Goal: Task Accomplishment & Management: Manage account settings

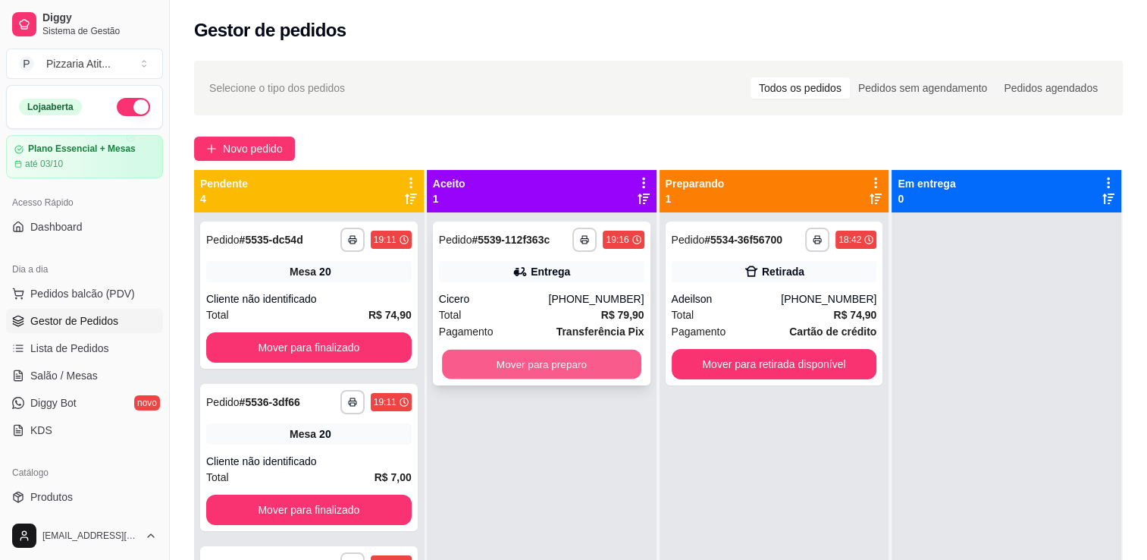
click at [494, 361] on button "Mover para preparo" at bounding box center [541, 365] width 199 height 30
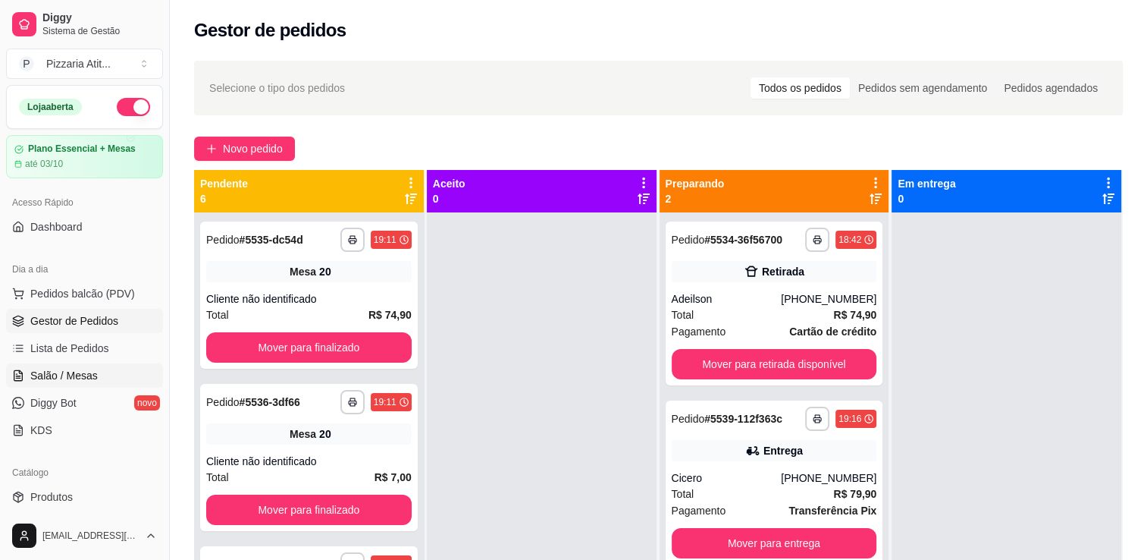
click at [82, 381] on span "Salão / Mesas" at bounding box center [63, 375] width 67 height 15
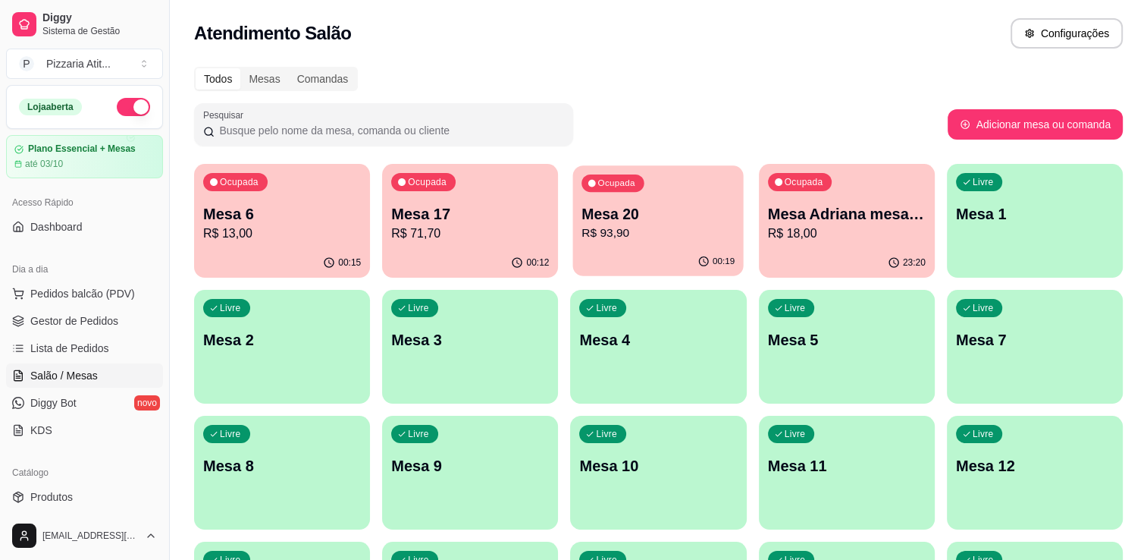
click at [604, 221] on p "Mesa 20" at bounding box center [658, 214] width 153 height 20
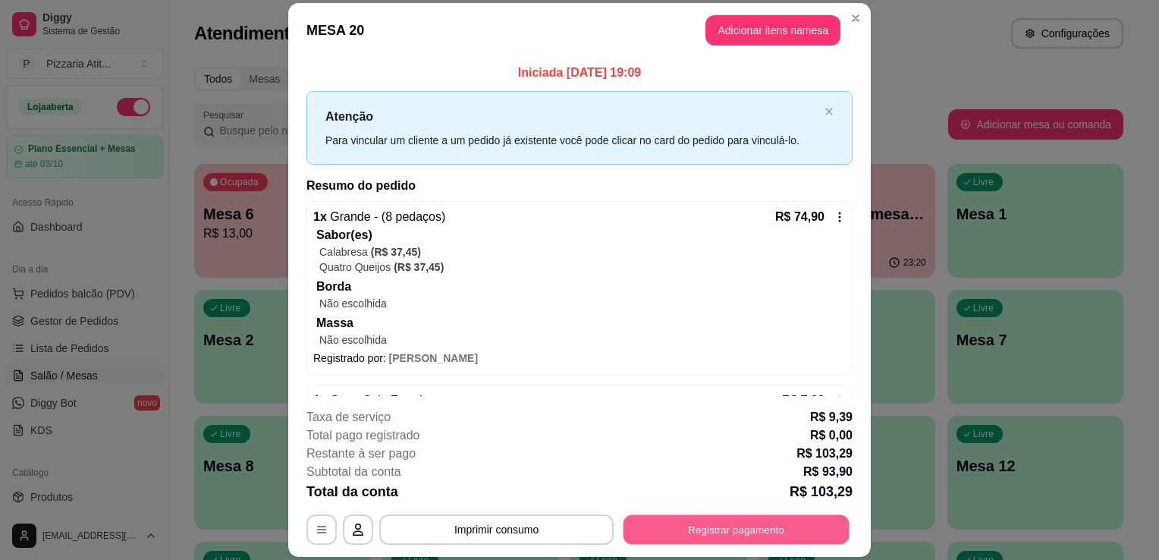
click at [635, 526] on button "Registrar pagamento" at bounding box center [736, 530] width 226 height 30
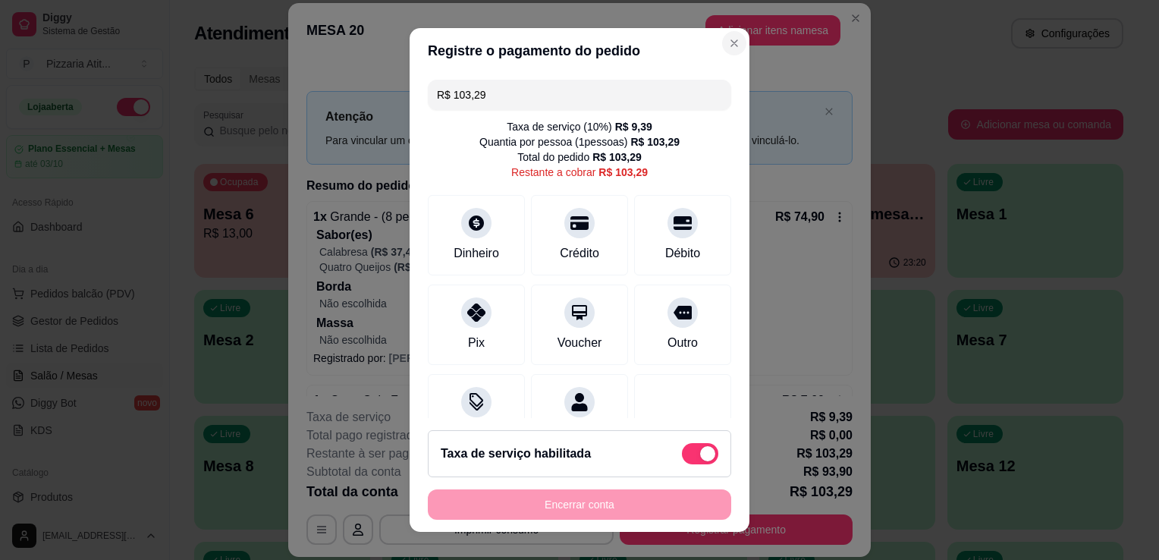
click at [758, 20] on div "Registre o pagamento do pedido R$ 103,29 Taxa de serviço ( 10 %) R$ 9,39 Quanti…" at bounding box center [579, 280] width 1159 height 560
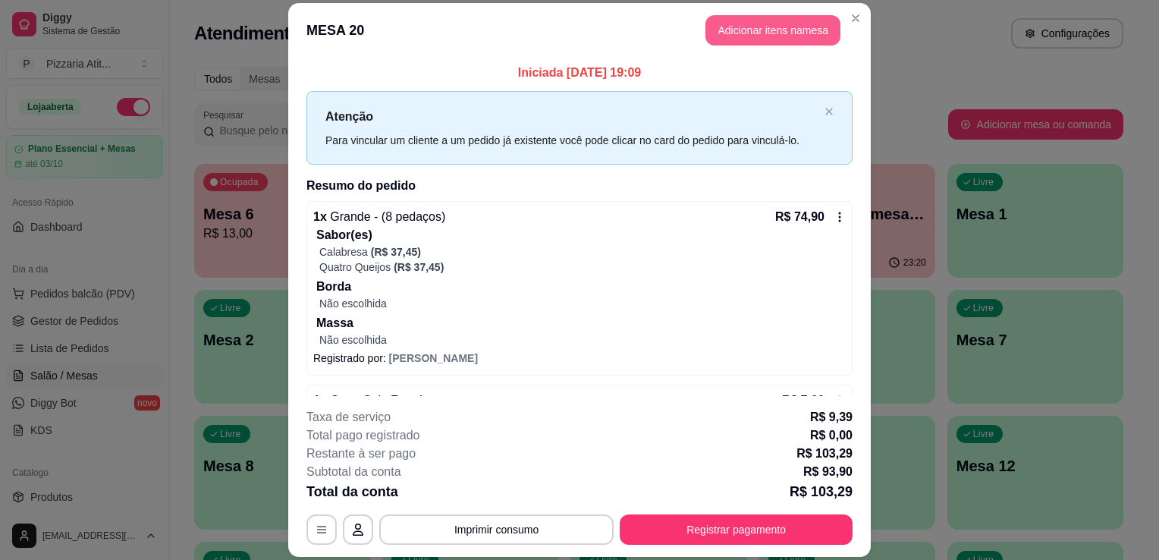
click at [758, 20] on button "Adicionar itens na mesa" at bounding box center [772, 30] width 135 height 30
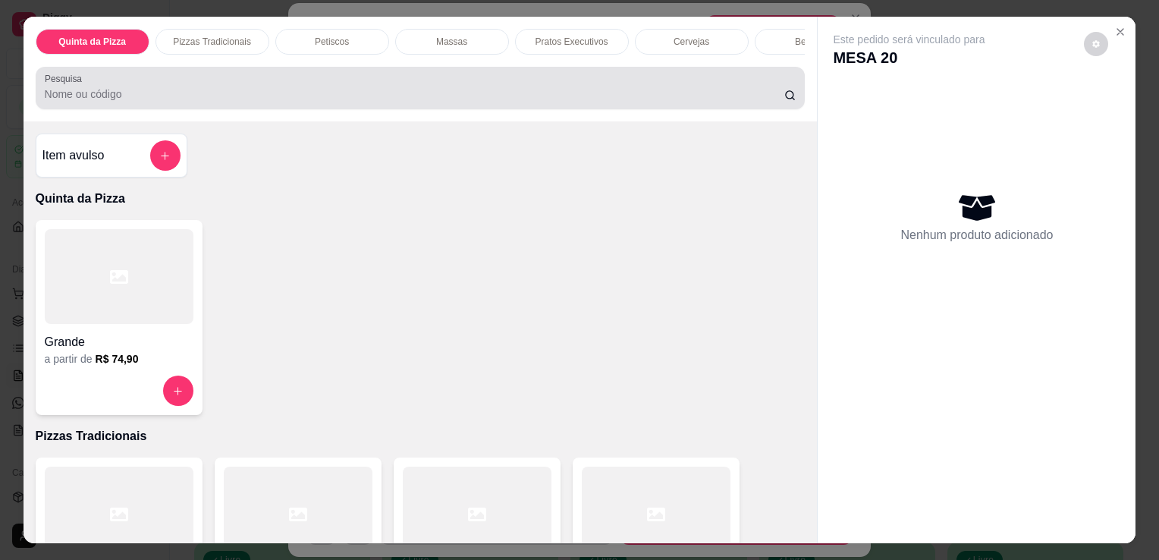
click at [646, 72] on div "Pesquisa" at bounding box center [421, 88] width 770 height 42
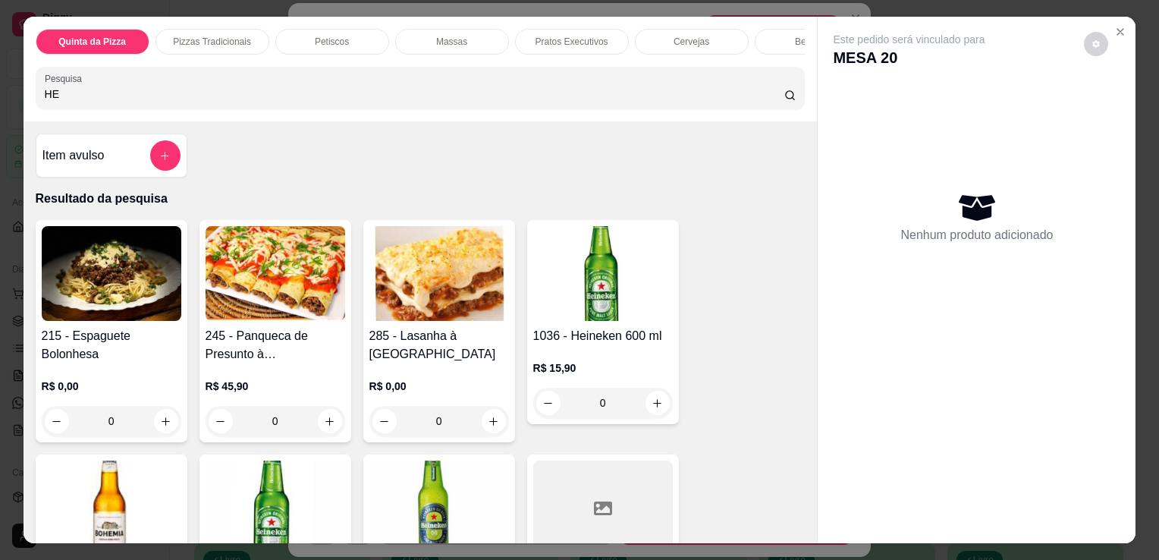
type input "HE"
click at [633, 356] on div "R$ 15,90 0" at bounding box center [603, 381] width 140 height 73
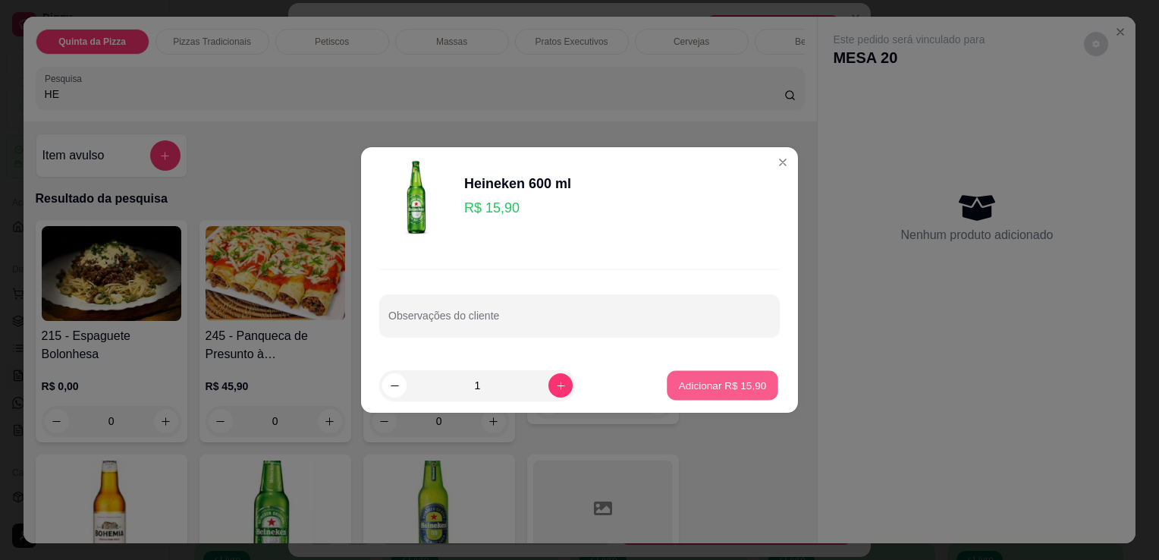
click at [702, 397] on button "Adicionar R$ 15,90" at bounding box center [722, 386] width 111 height 30
type input "1"
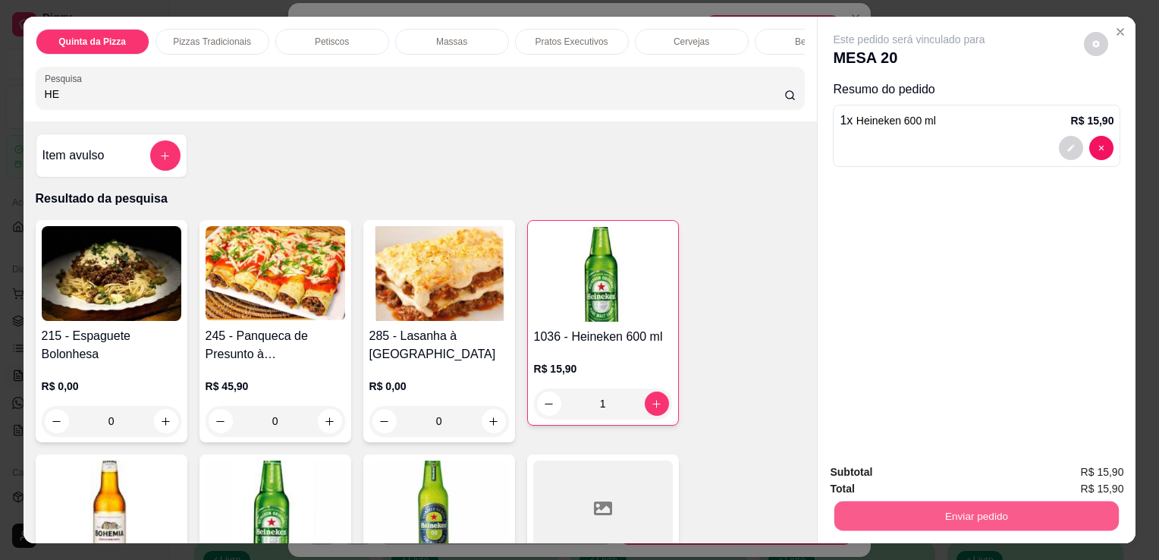
click at [877, 513] on button "Enviar pedido" at bounding box center [976, 516] width 284 height 30
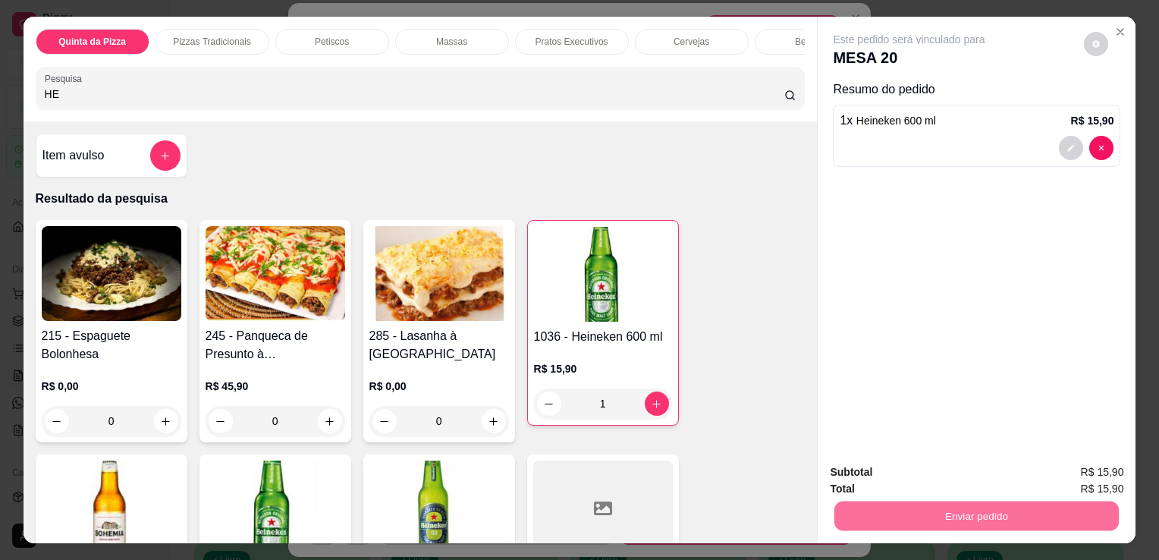
click at [918, 465] on button "Não registrar e enviar pedido" at bounding box center [926, 473] width 153 height 28
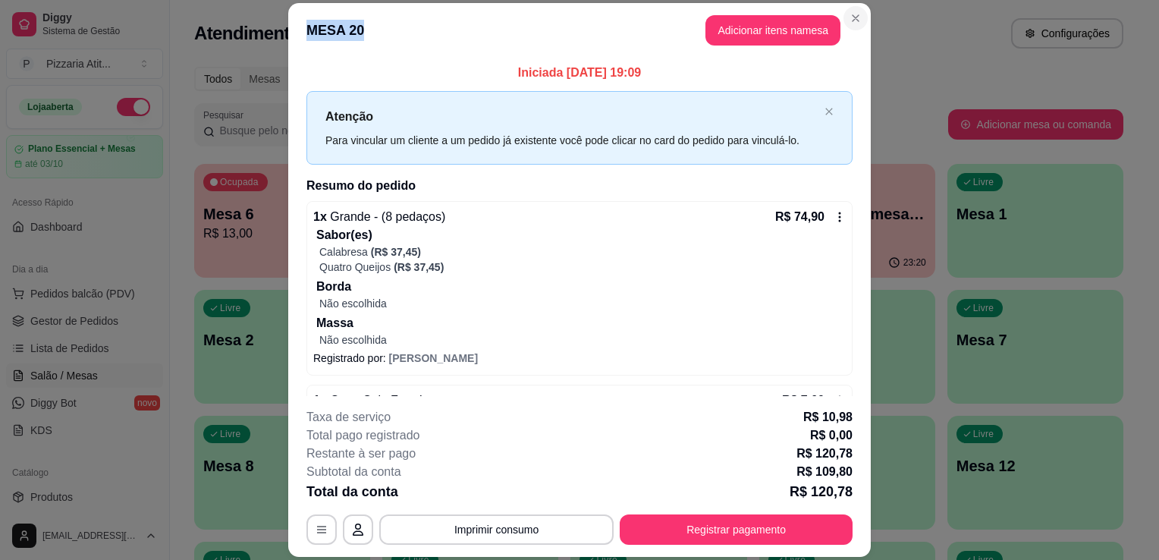
drag, startPoint x: 861, startPoint y: 8, endPoint x: 854, endPoint y: 21, distance: 14.6
click at [854, 21] on section "**********" at bounding box center [579, 280] width 582 height 554
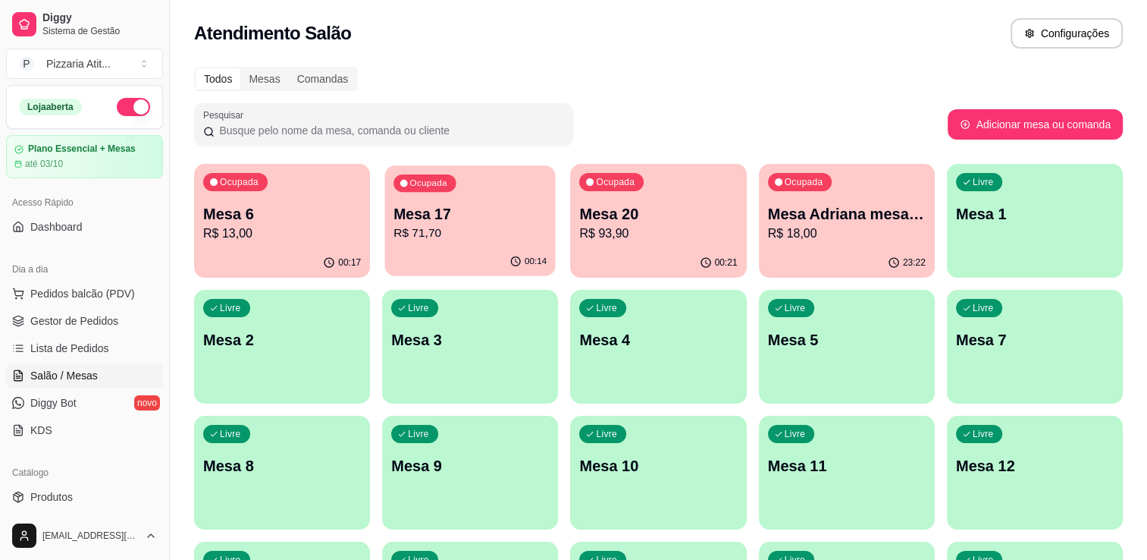
click at [491, 206] on p "Mesa 17" at bounding box center [470, 214] width 153 height 20
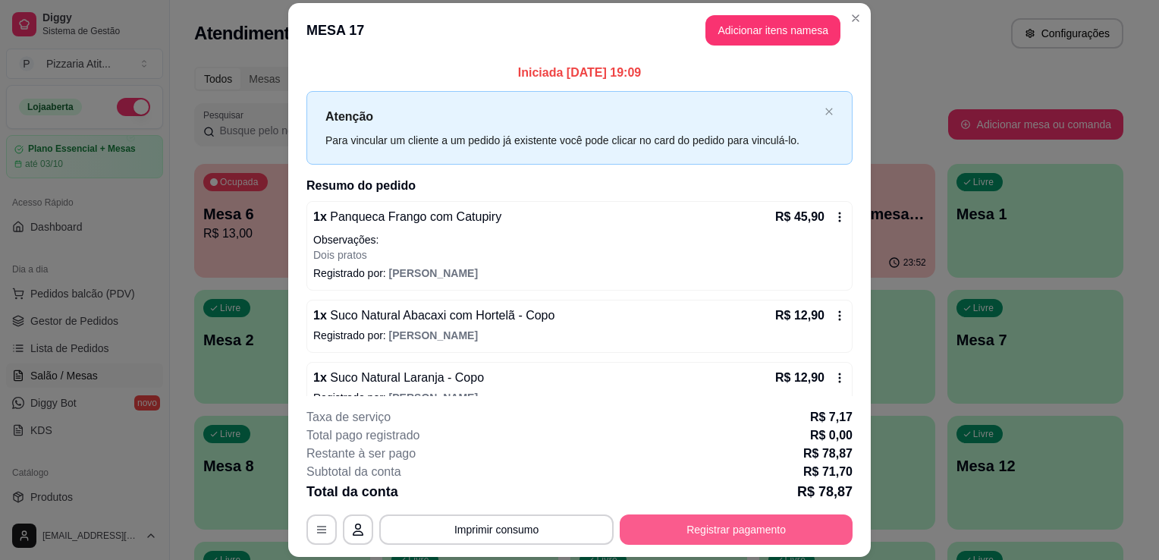
click at [716, 533] on button "Registrar pagamento" at bounding box center [736, 529] width 233 height 30
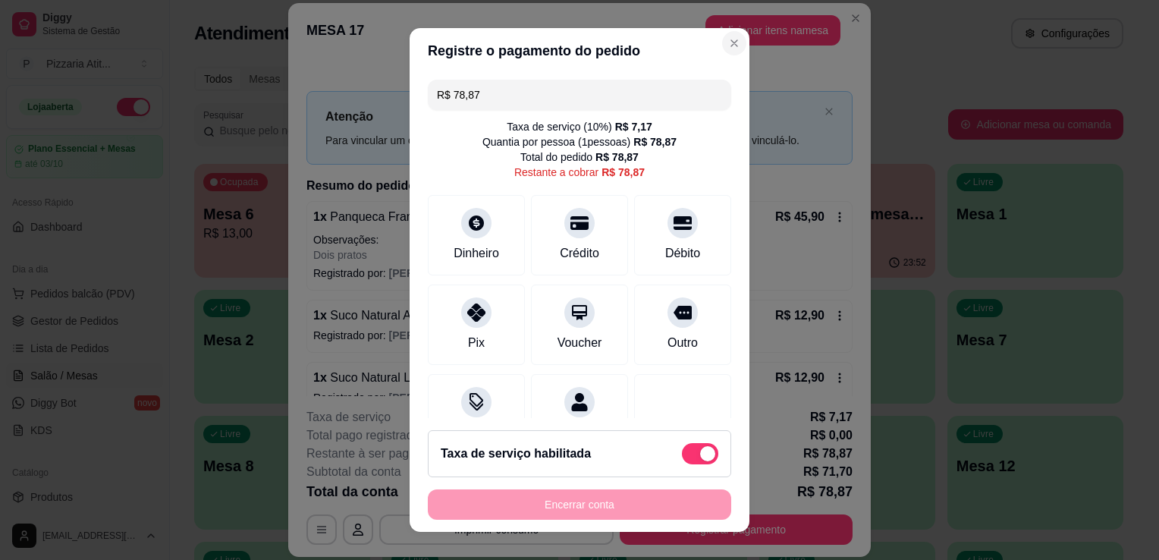
click at [722, 31] on button "Close" at bounding box center [734, 43] width 24 height 24
click at [466, 384] on div at bounding box center [476, 397] width 33 height 33
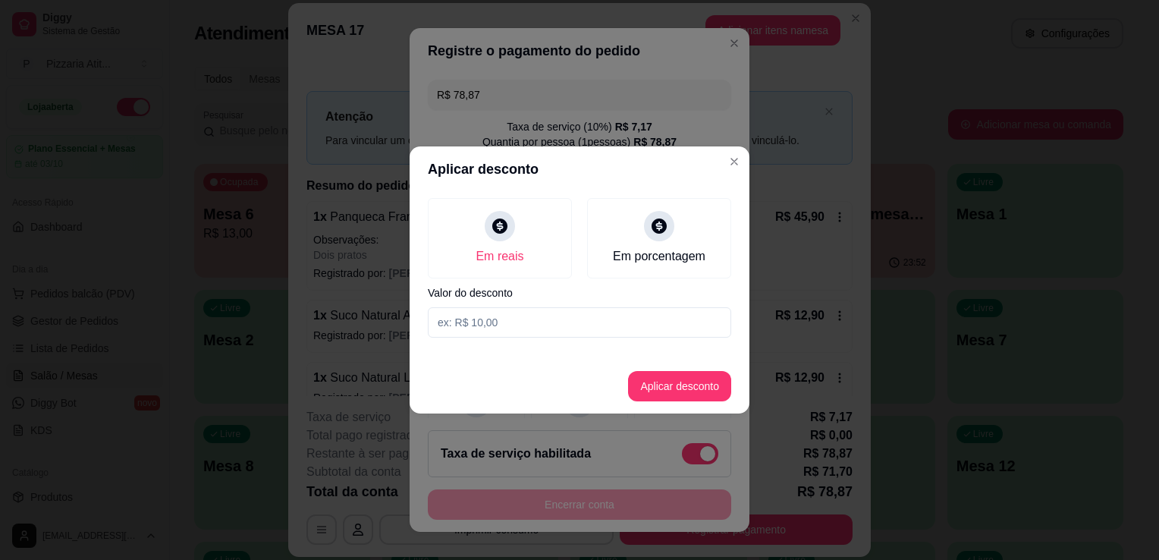
click at [510, 326] on input at bounding box center [579, 322] width 303 height 30
type input "0,87"
click at [722, 384] on button "Aplicar desconto" at bounding box center [679, 387] width 99 height 30
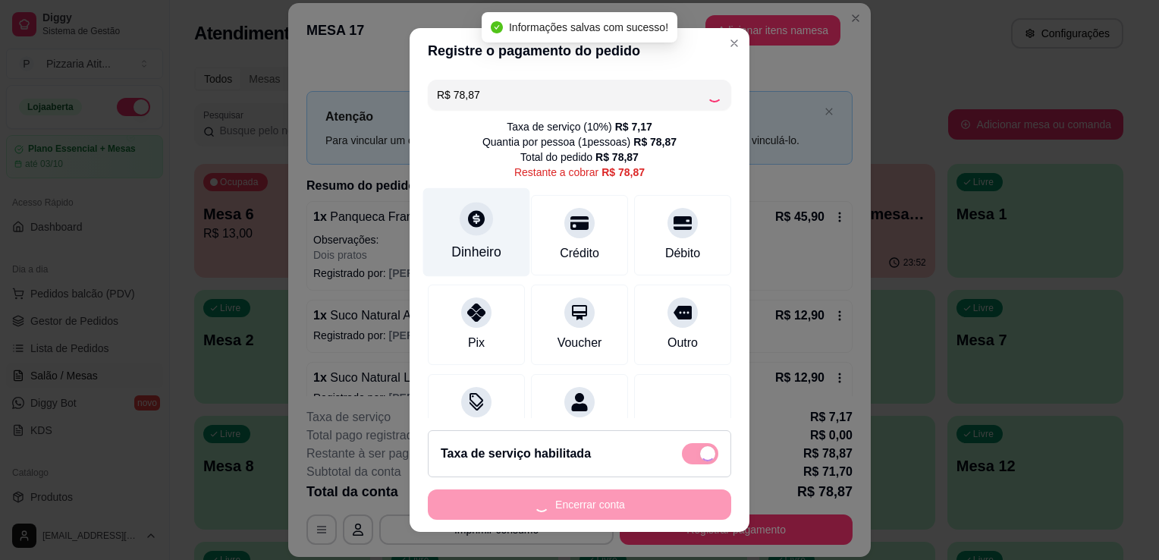
type input "R$ 78,00"
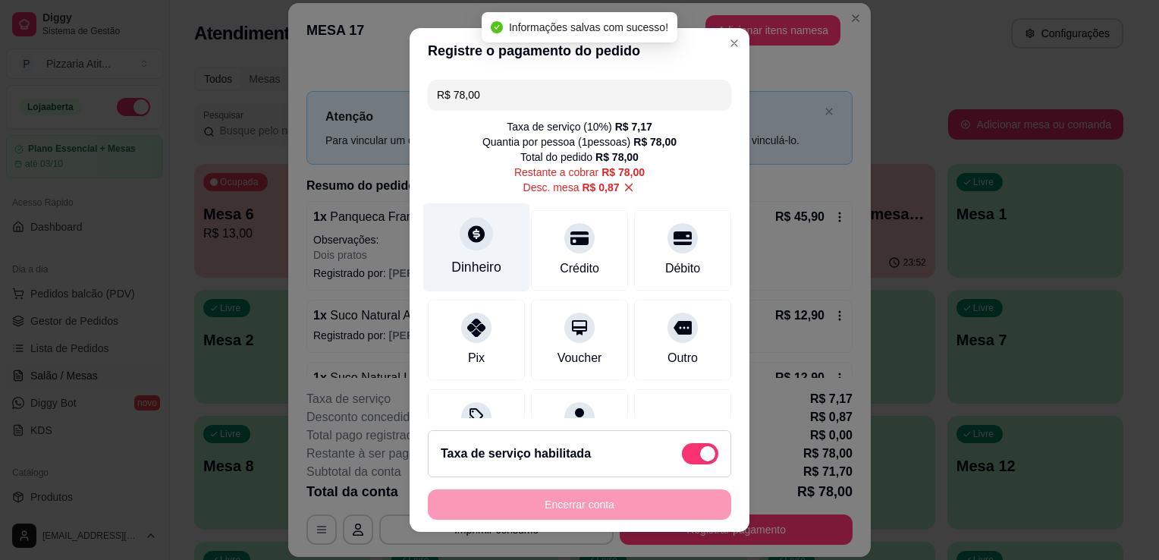
click at [466, 243] on icon at bounding box center [476, 234] width 20 height 20
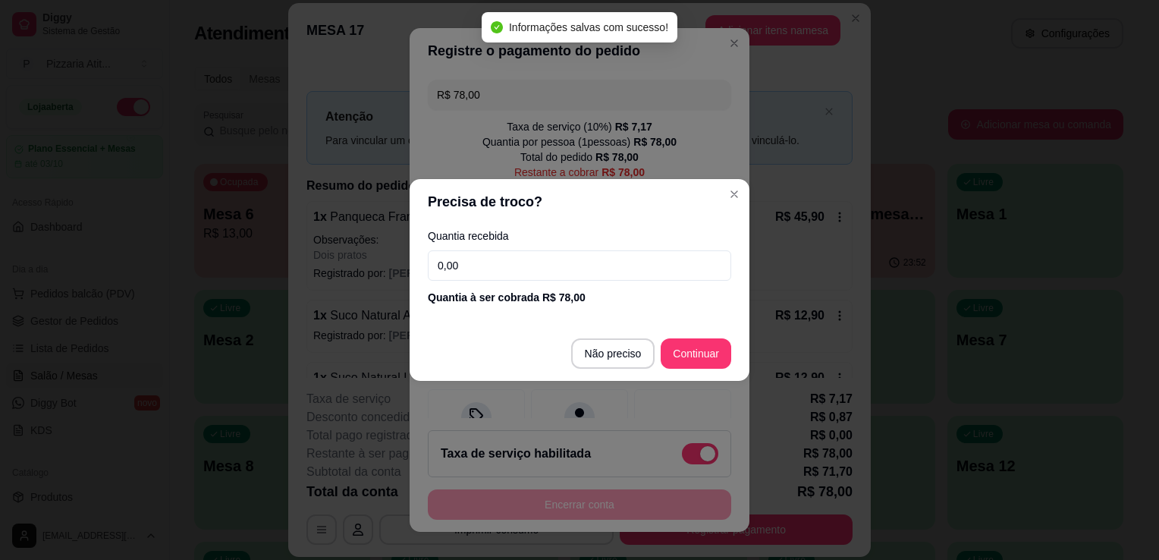
click at [458, 255] on input "0,00" at bounding box center [579, 265] width 303 height 30
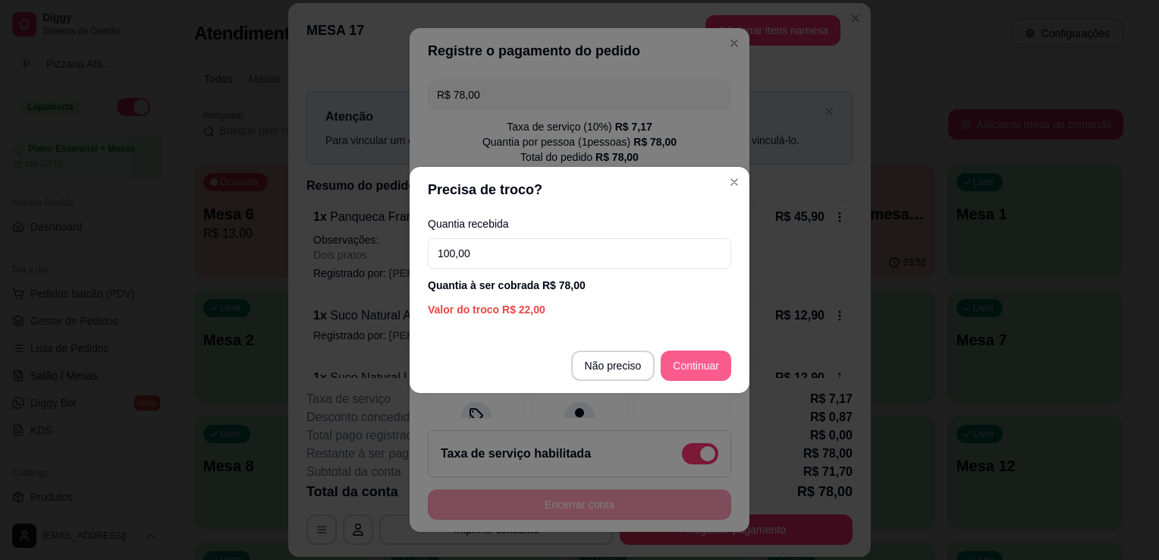
type input "100,00"
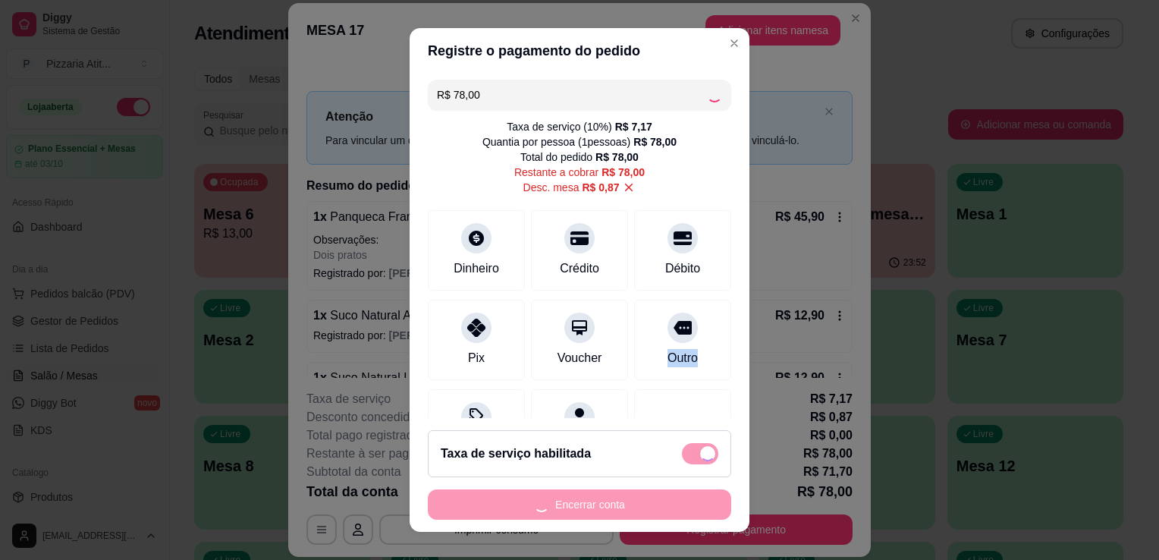
click at [662, 375] on div "Outro" at bounding box center [682, 340] width 97 height 80
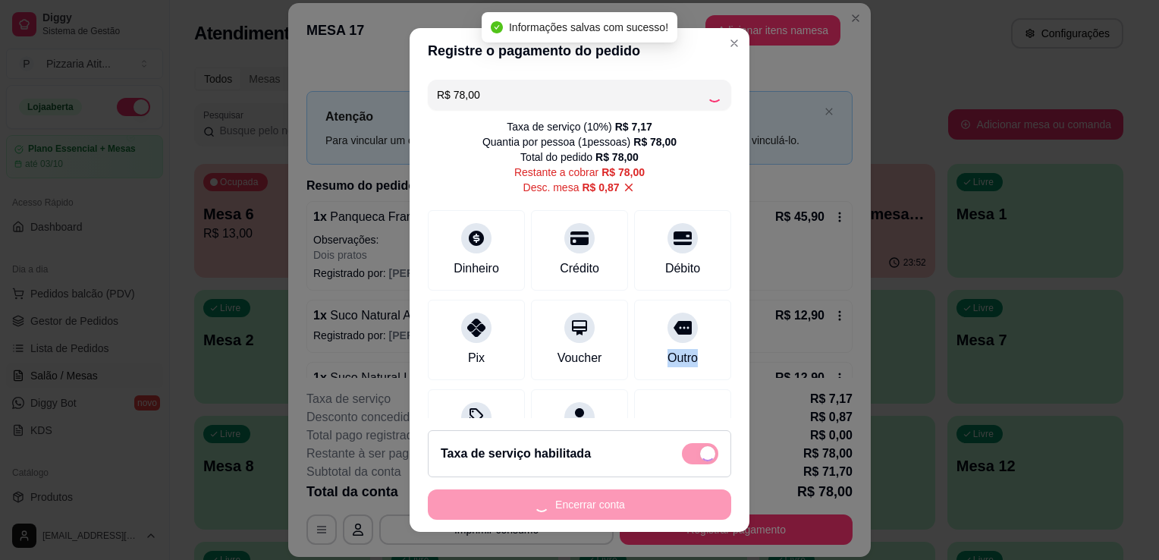
type input "R$ 0,00"
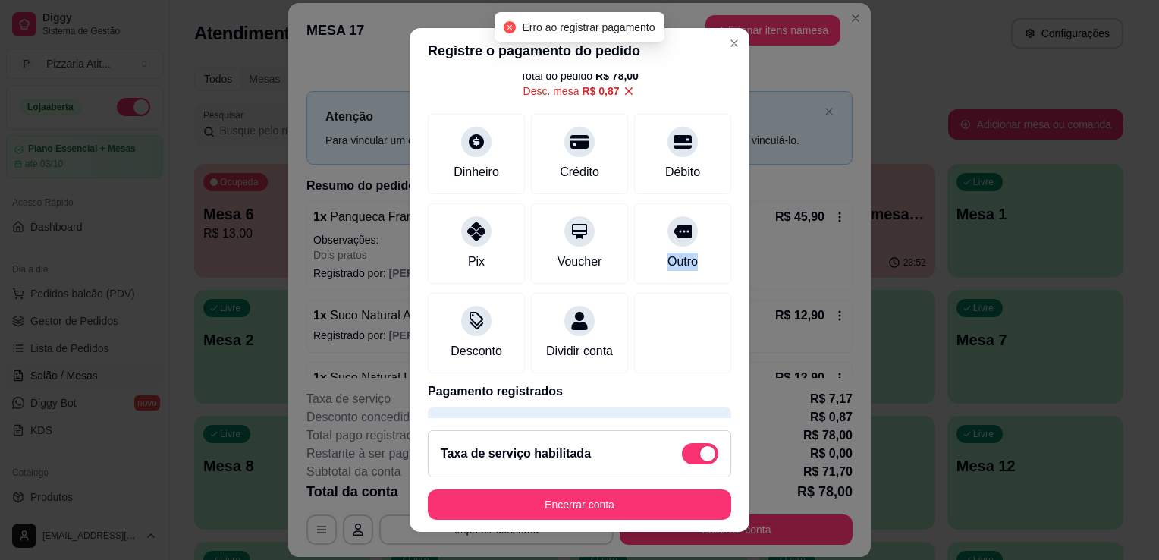
scroll to position [137, 0]
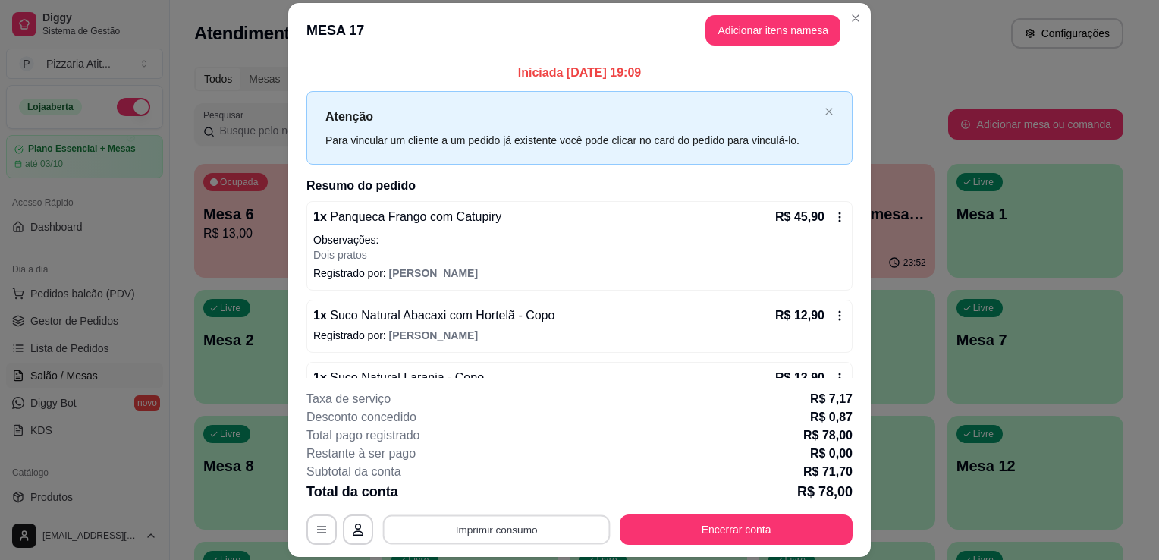
click at [537, 531] on button "Imprimir consumo" at bounding box center [497, 530] width 228 height 30
click at [522, 502] on button "IMPRESSORA" at bounding box center [495, 495] width 106 height 24
click at [673, 523] on button "Encerrar conta" at bounding box center [736, 530] width 226 height 30
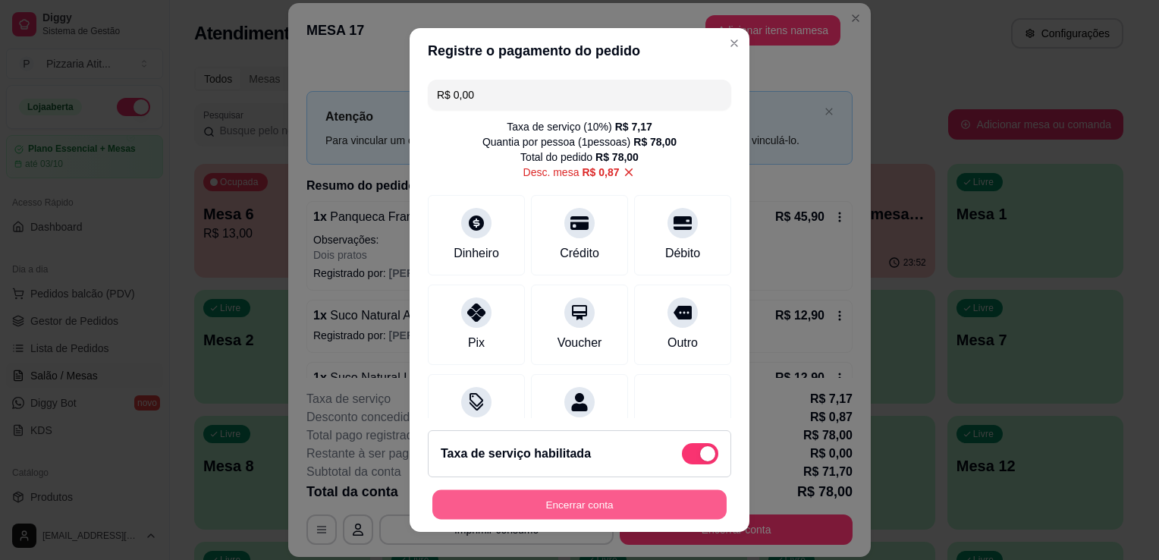
click at [630, 504] on button "Encerrar conta" at bounding box center [579, 505] width 294 height 30
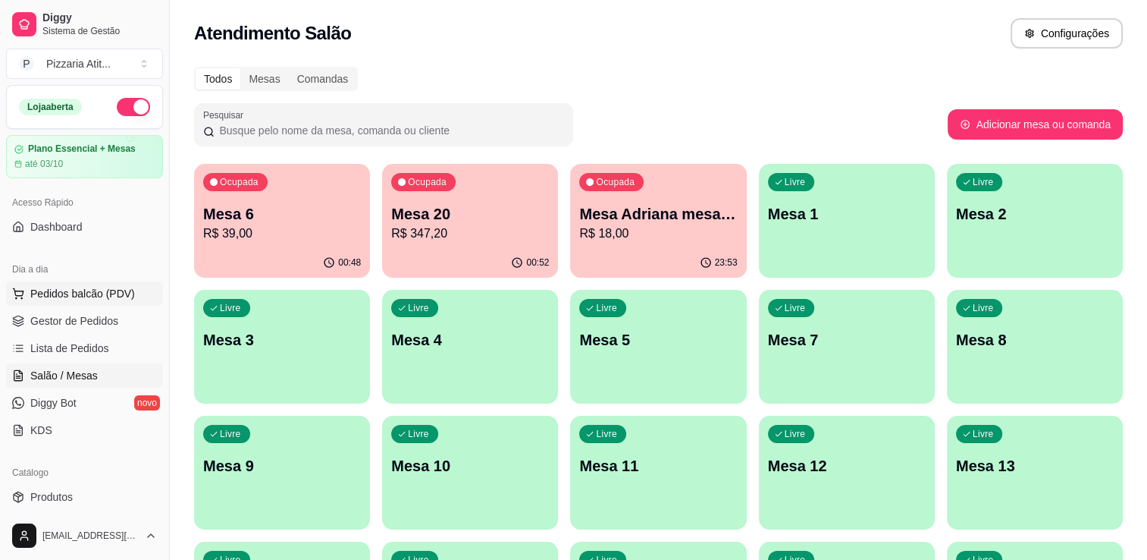
click at [113, 299] on span "Pedidos balcão (PDV)" at bounding box center [82, 293] width 105 height 15
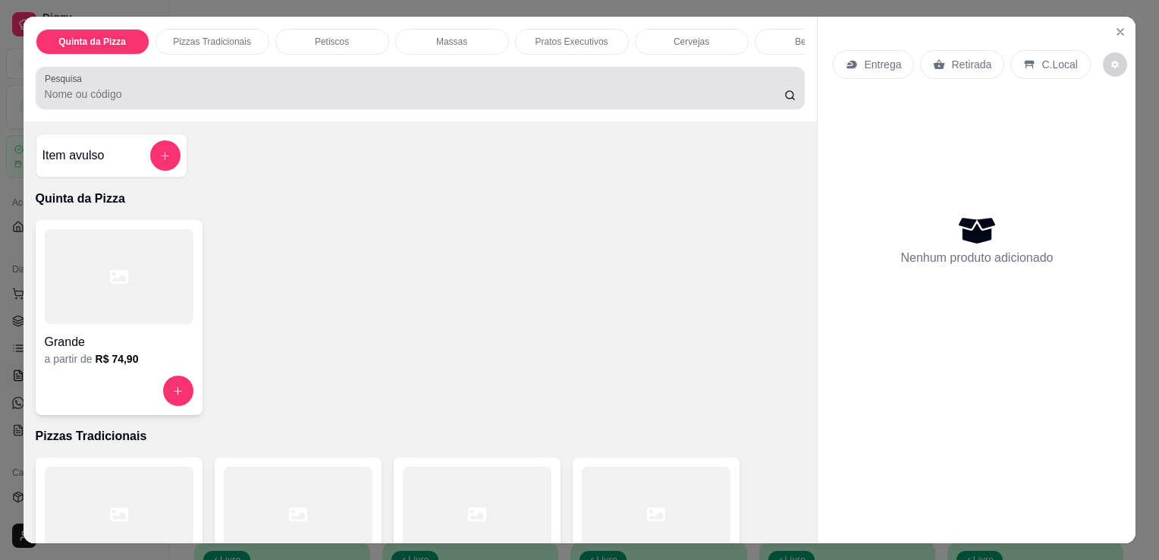
click at [362, 109] on div "Pesquisa" at bounding box center [421, 88] width 770 height 42
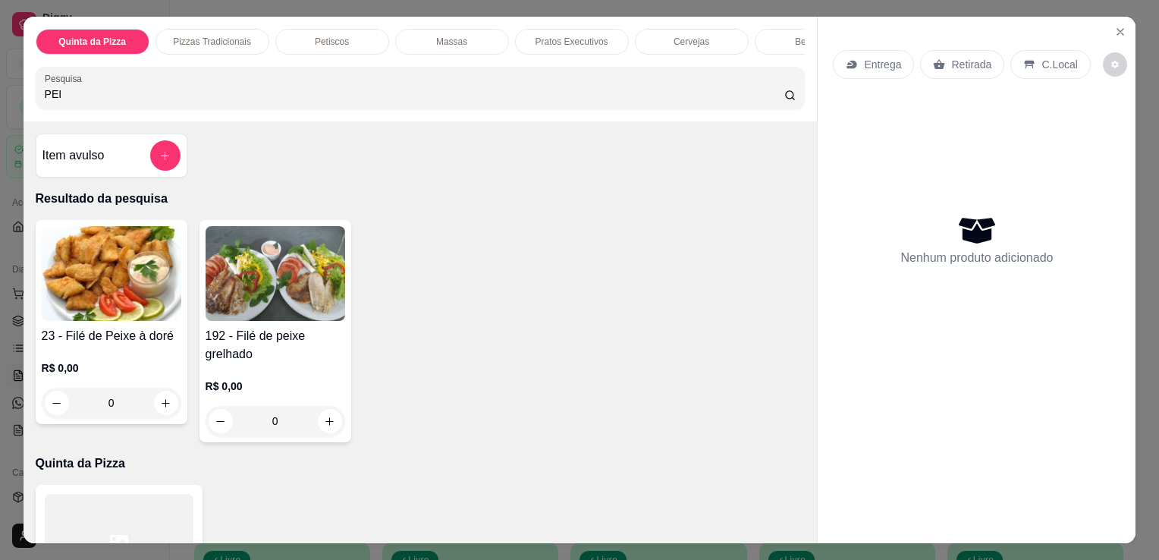
type input "PEI"
click at [81, 281] on img at bounding box center [112, 273] width 140 height 95
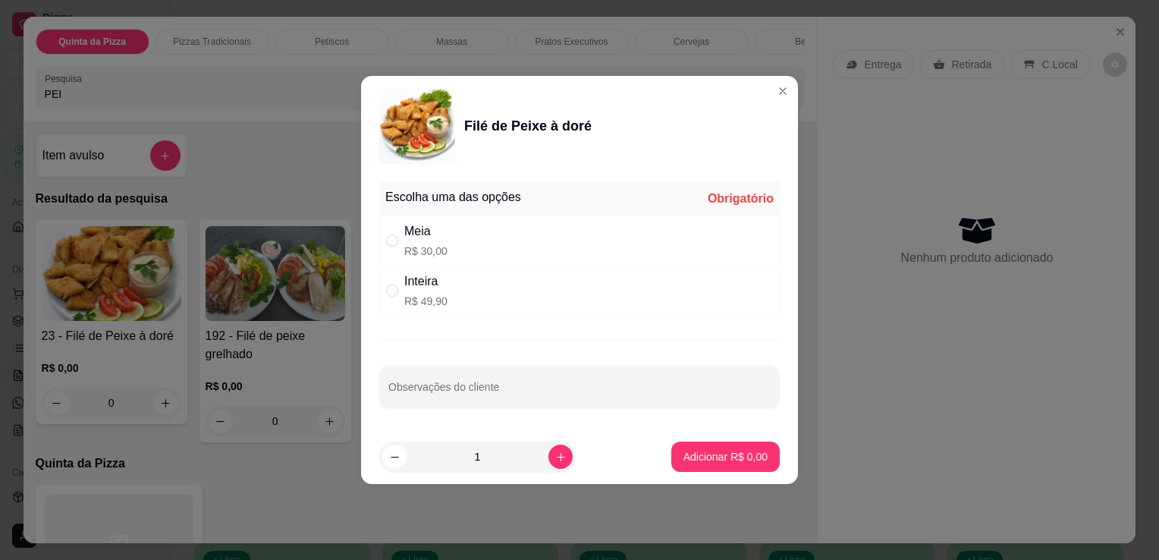
click at [421, 246] on p "R$ 30,00" at bounding box center [425, 250] width 43 height 15
radio input "true"
click at [719, 457] on p "Adicionar R$ 30,00" at bounding box center [723, 456] width 88 height 14
type input "1"
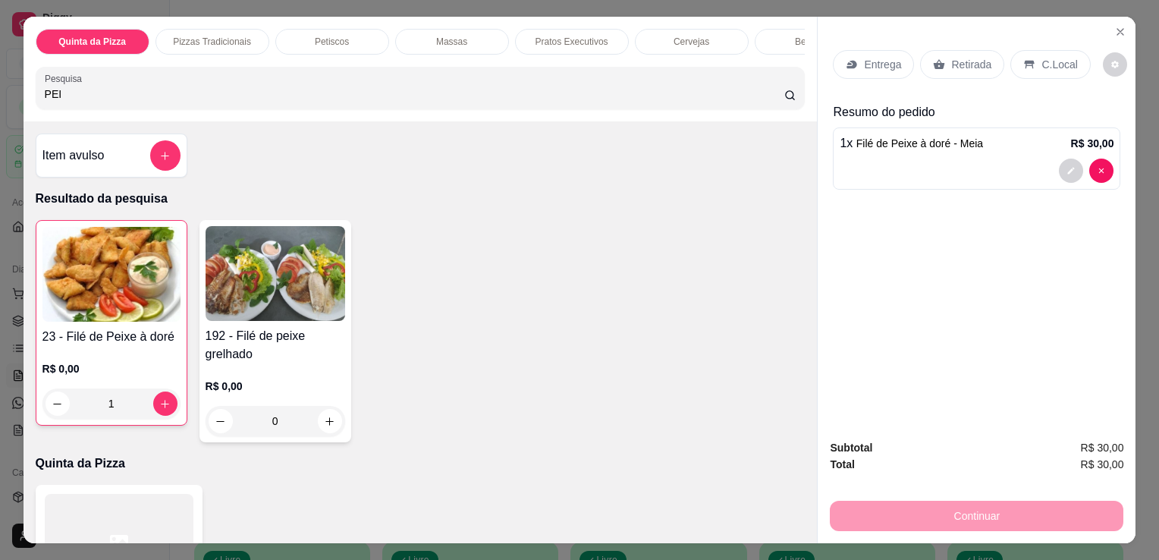
click at [880, 61] on p "Entrega" at bounding box center [882, 64] width 37 height 15
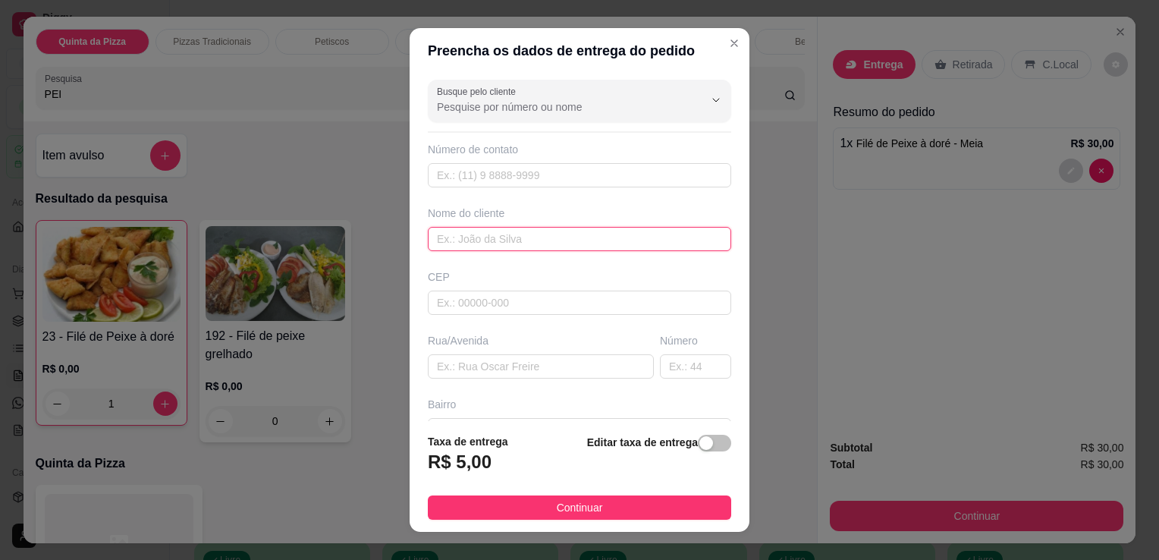
click at [576, 244] on input "text" at bounding box center [579, 239] width 303 height 24
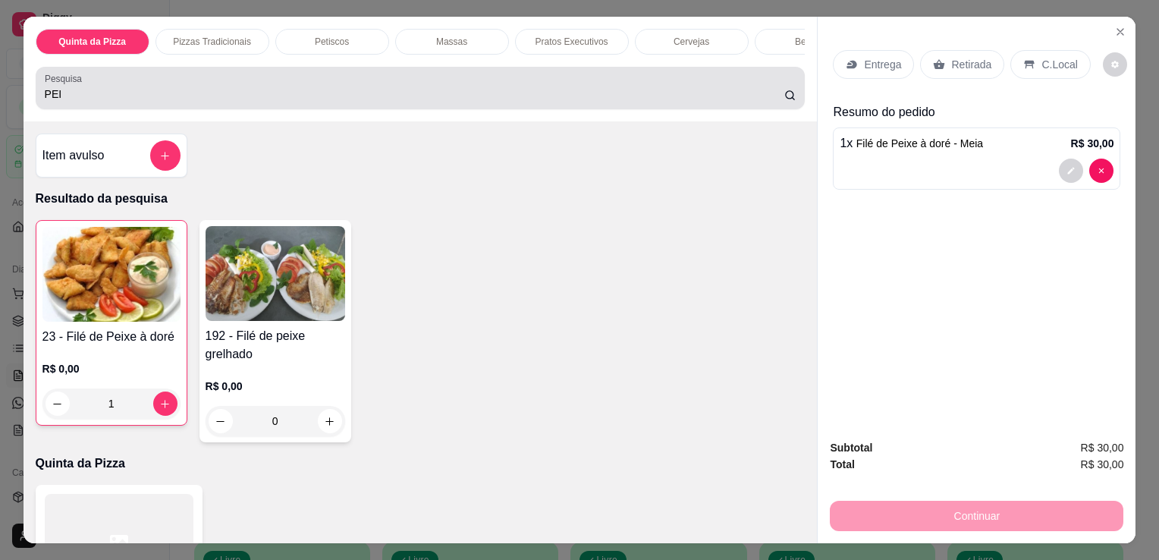
click at [586, 88] on div "PEI" at bounding box center [421, 88] width 752 height 30
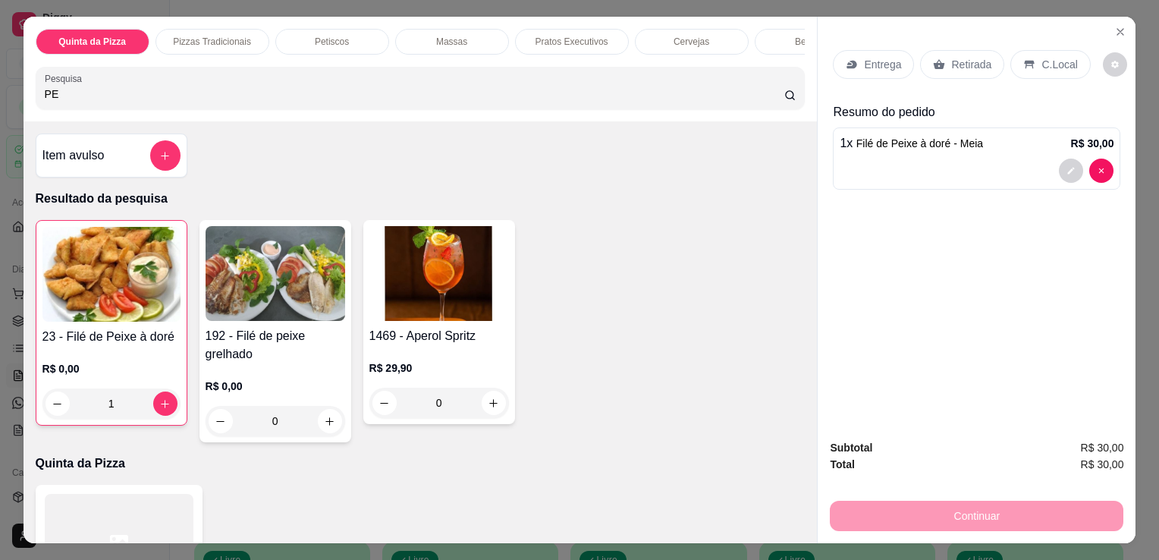
type input "P"
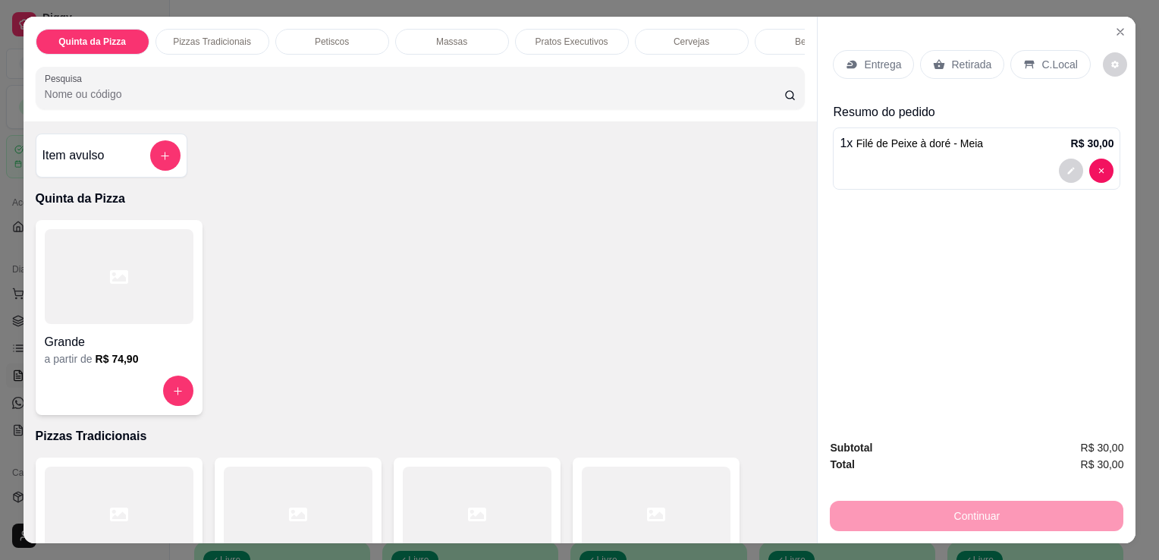
scroll to position [0, 673]
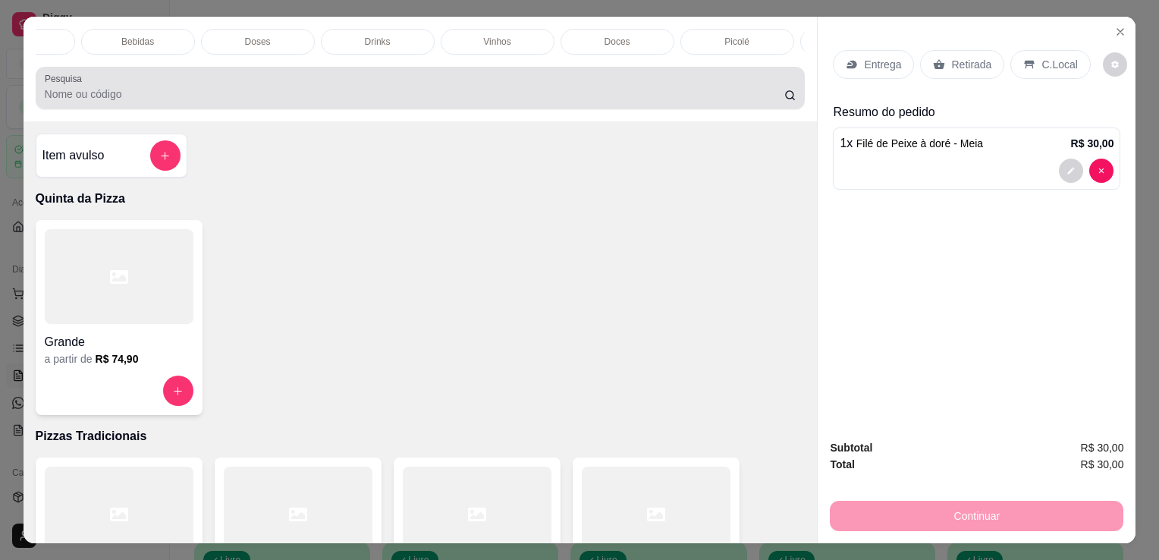
click at [570, 91] on div at bounding box center [421, 88] width 752 height 30
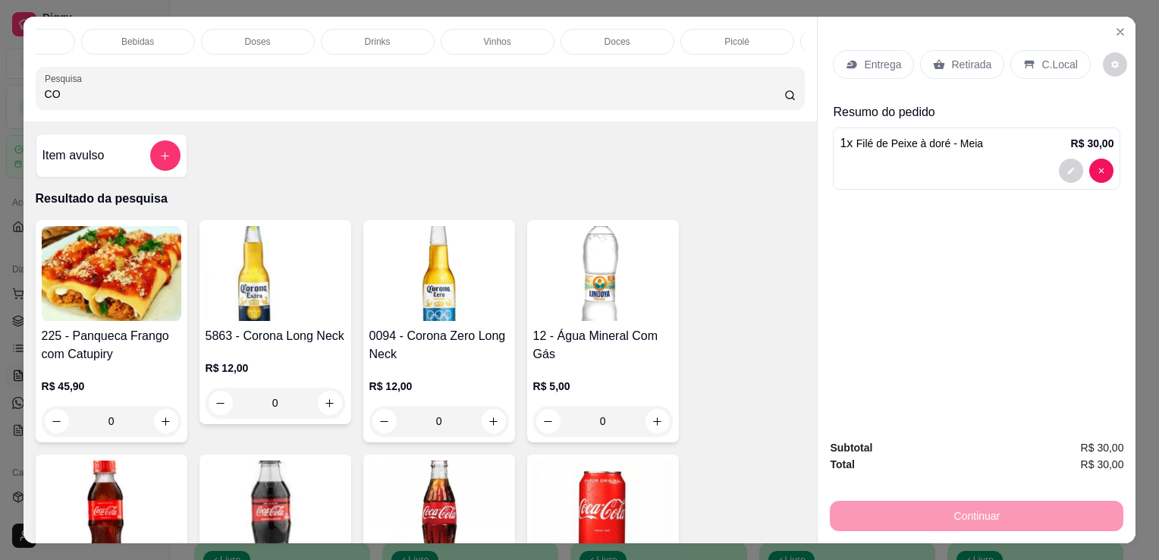
type input "CO"
click at [576, 514] on img at bounding box center [603, 507] width 140 height 95
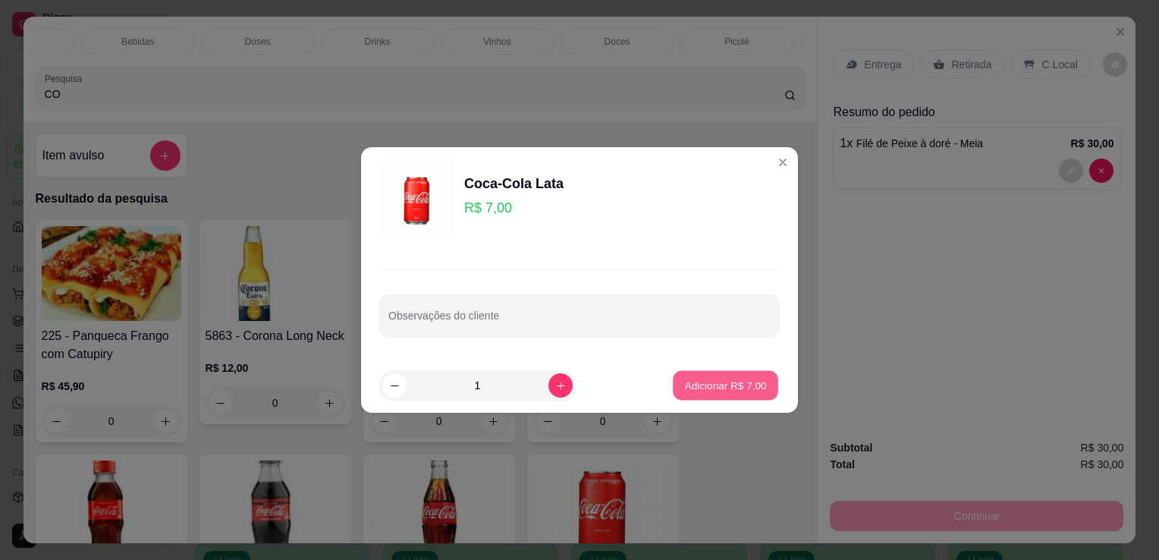
click at [708, 378] on p "Adicionar R$ 7,00" at bounding box center [725, 385] width 82 height 14
type input "1"
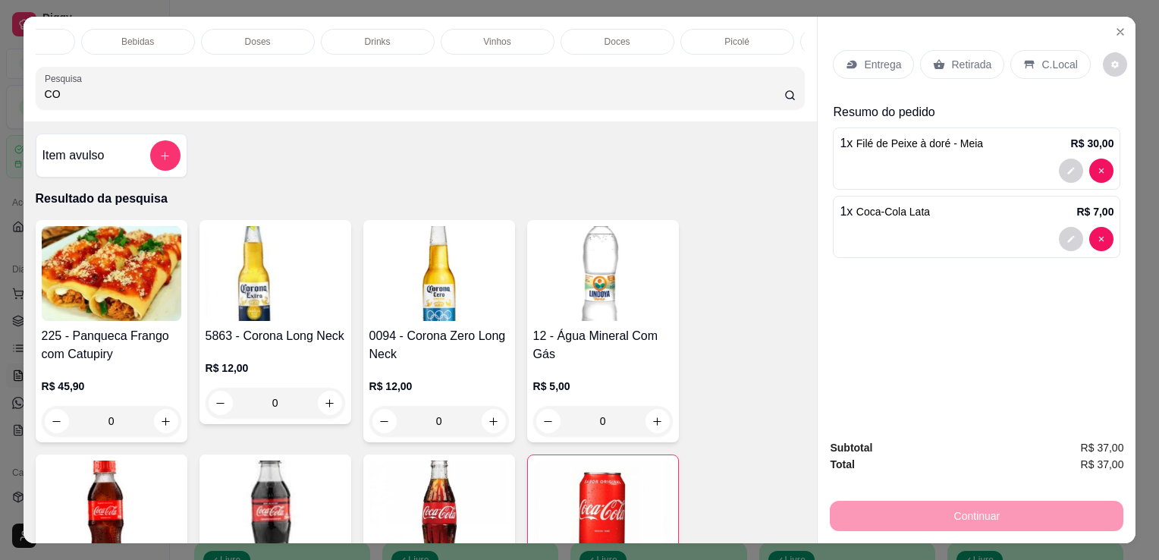
click at [864, 59] on p "Entrega" at bounding box center [882, 64] width 37 height 15
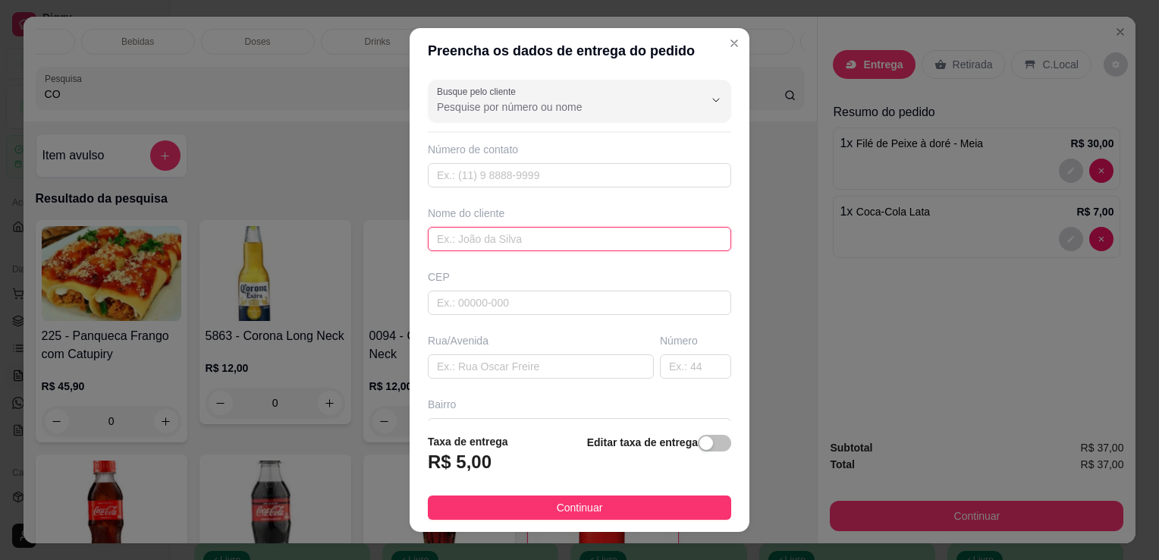
click at [547, 229] on input "text" at bounding box center [579, 239] width 303 height 24
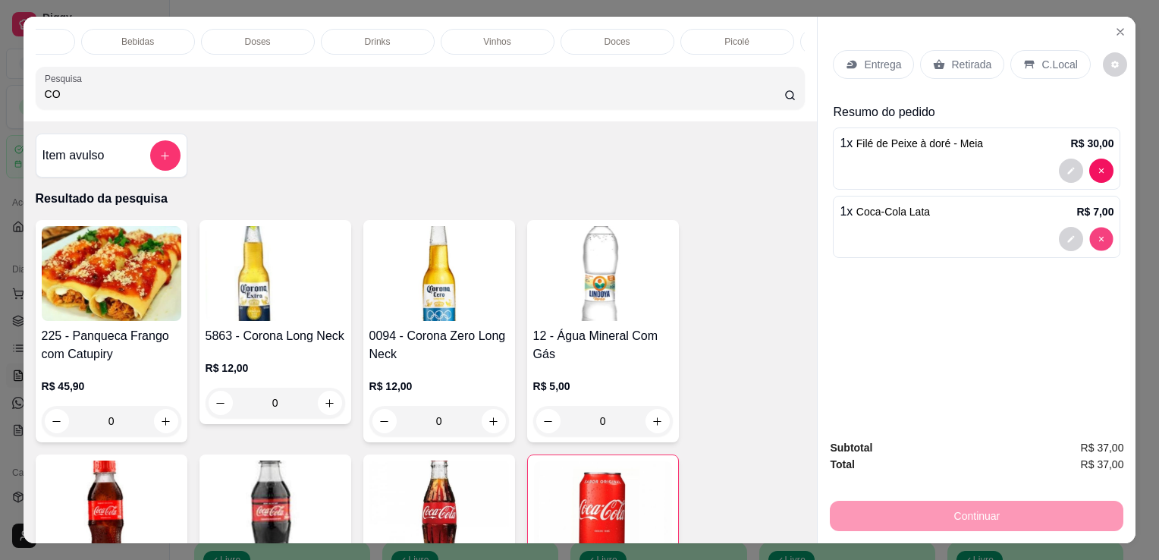
type input "0"
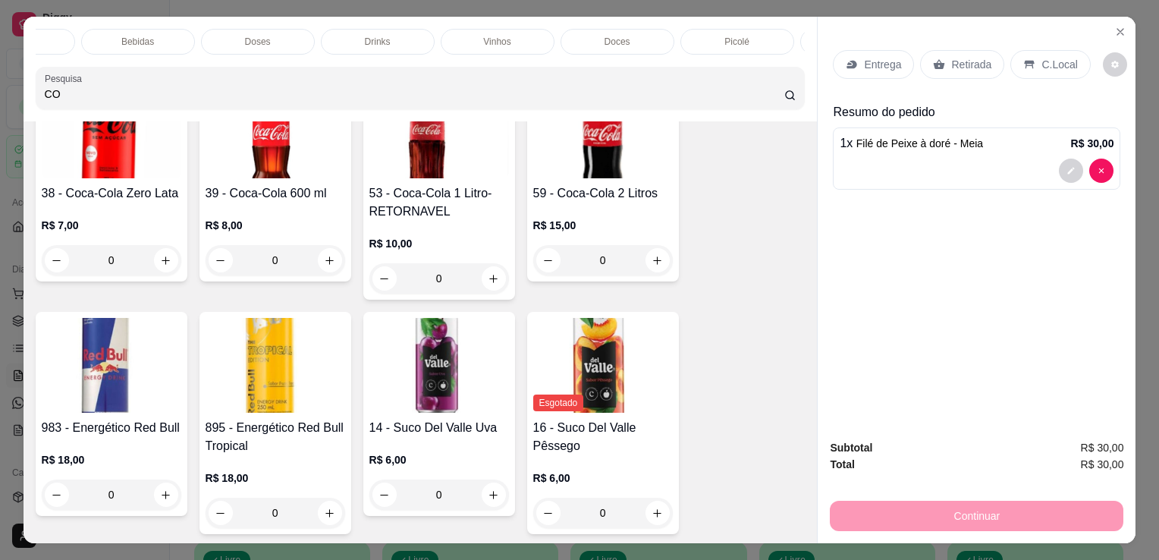
scroll to position [516, 0]
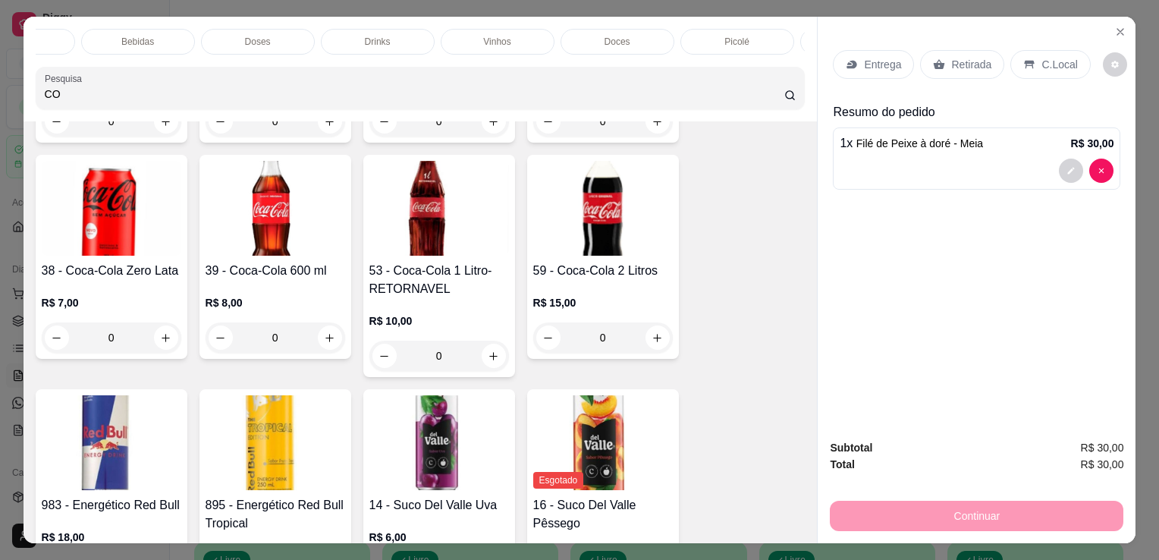
click at [463, 223] on img at bounding box center [439, 208] width 140 height 95
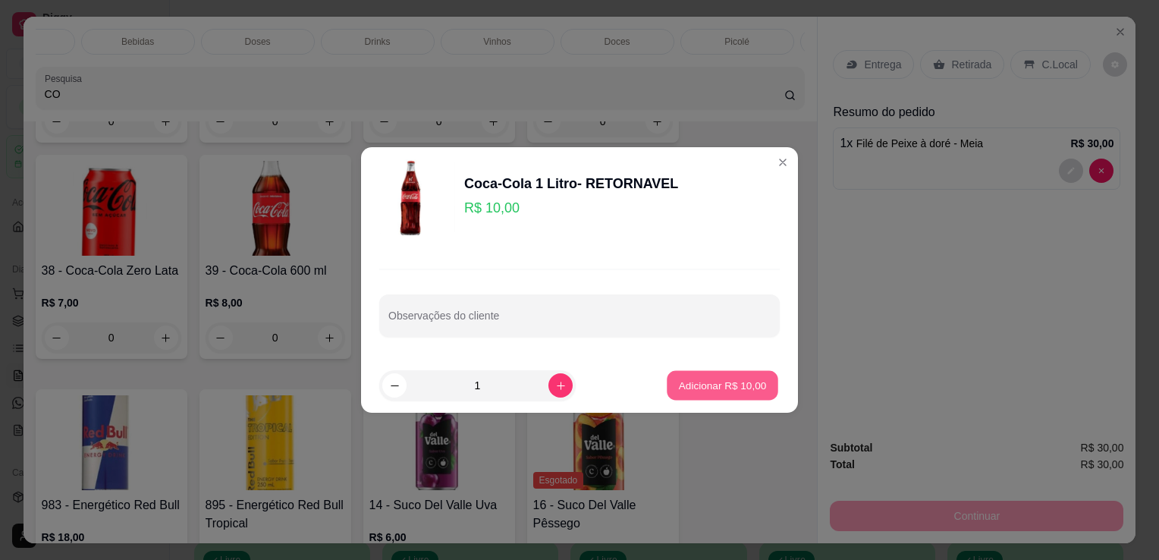
click at [705, 374] on button "Adicionar R$ 10,00" at bounding box center [722, 386] width 111 height 30
type input "1"
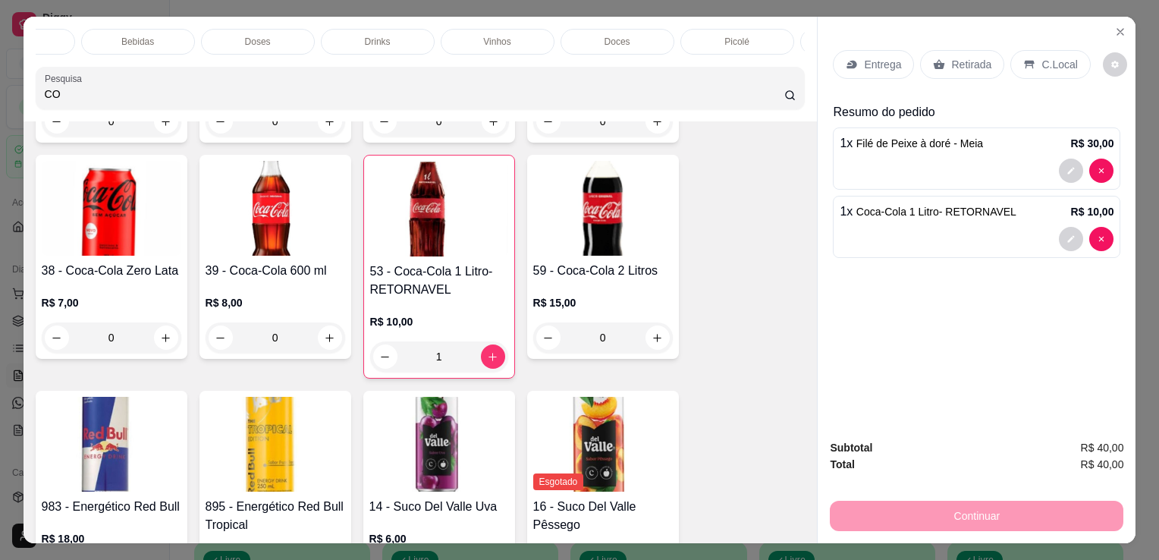
click at [866, 57] on p "Entrega" at bounding box center [882, 64] width 37 height 15
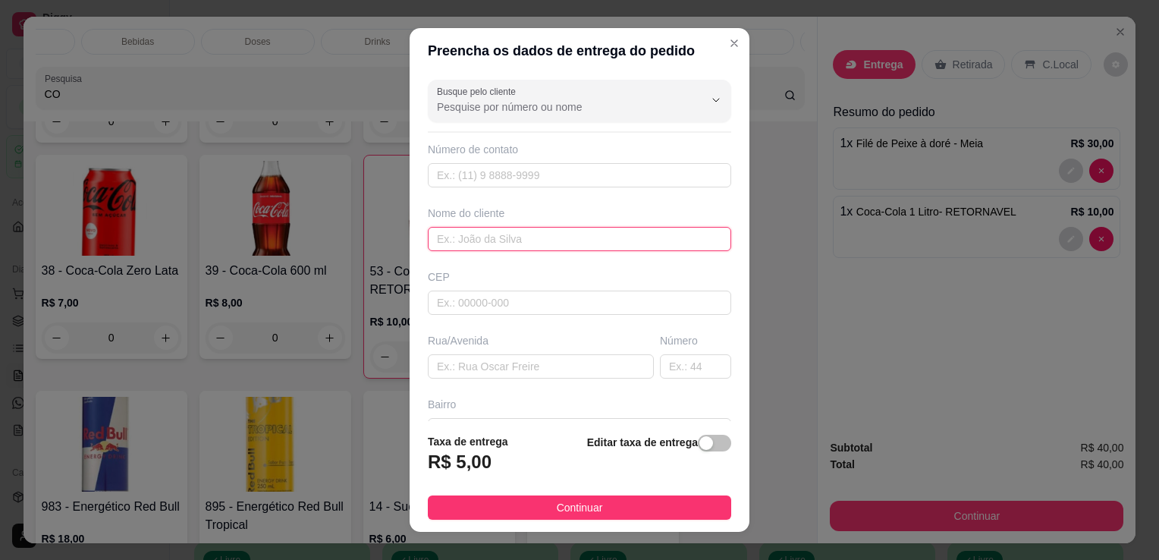
click at [630, 229] on input "text" at bounding box center [579, 239] width 303 height 24
type input "[PERSON_NAME]"
click at [573, 361] on input "text" at bounding box center [541, 366] width 226 height 24
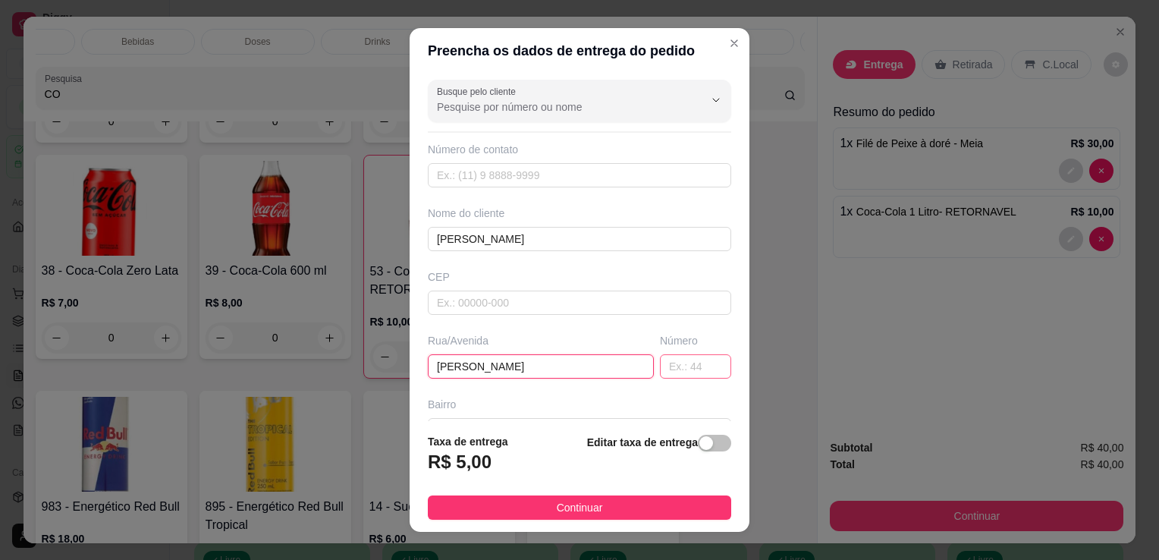
type input "[PERSON_NAME]"
click at [679, 366] on input "text" at bounding box center [695, 366] width 71 height 24
type input "566"
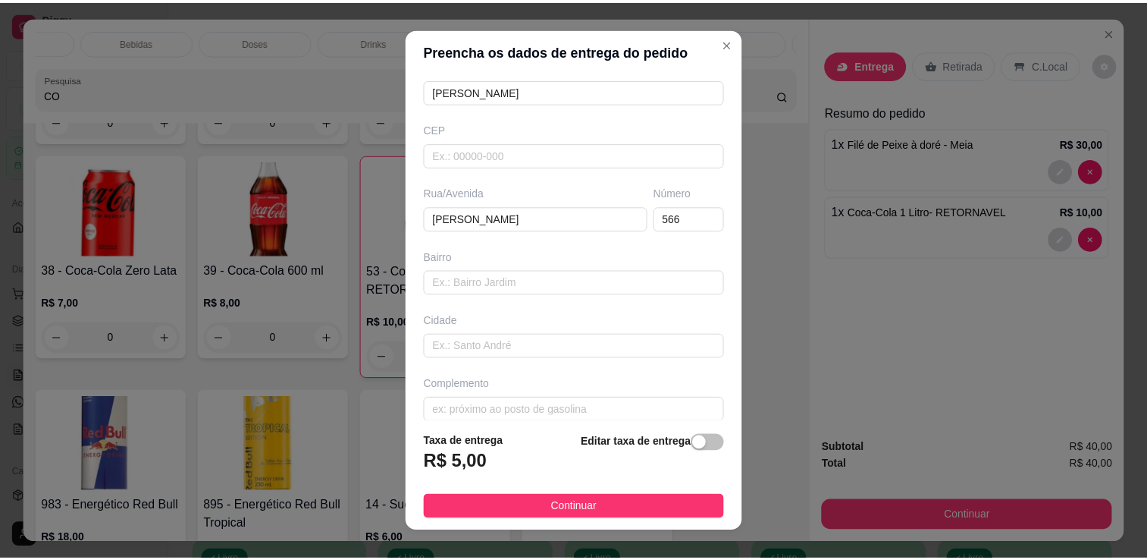
scroll to position [161, 0]
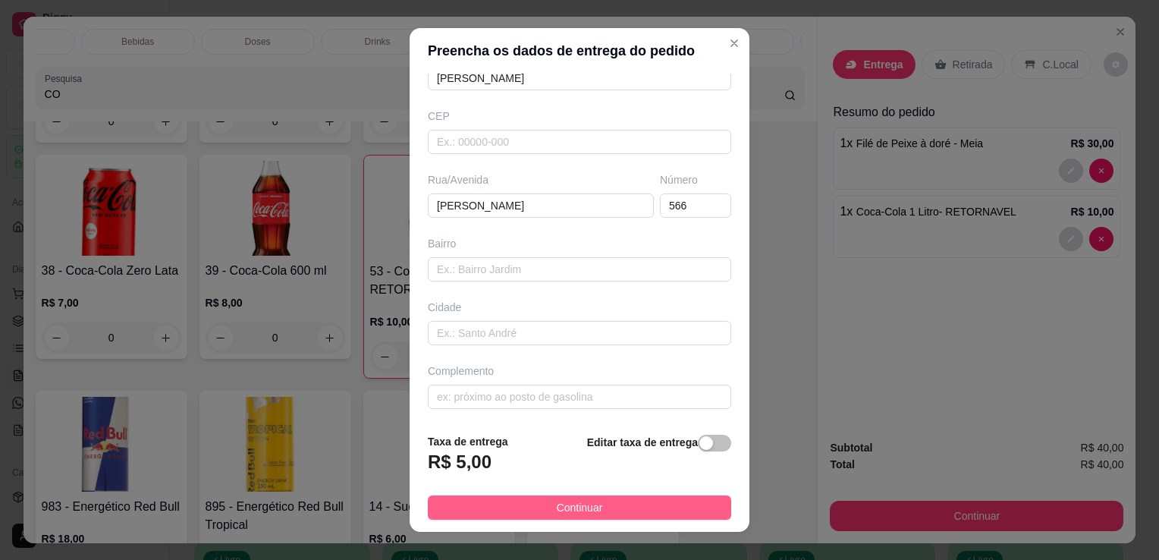
click at [638, 509] on button "Continuar" at bounding box center [579, 507] width 303 height 24
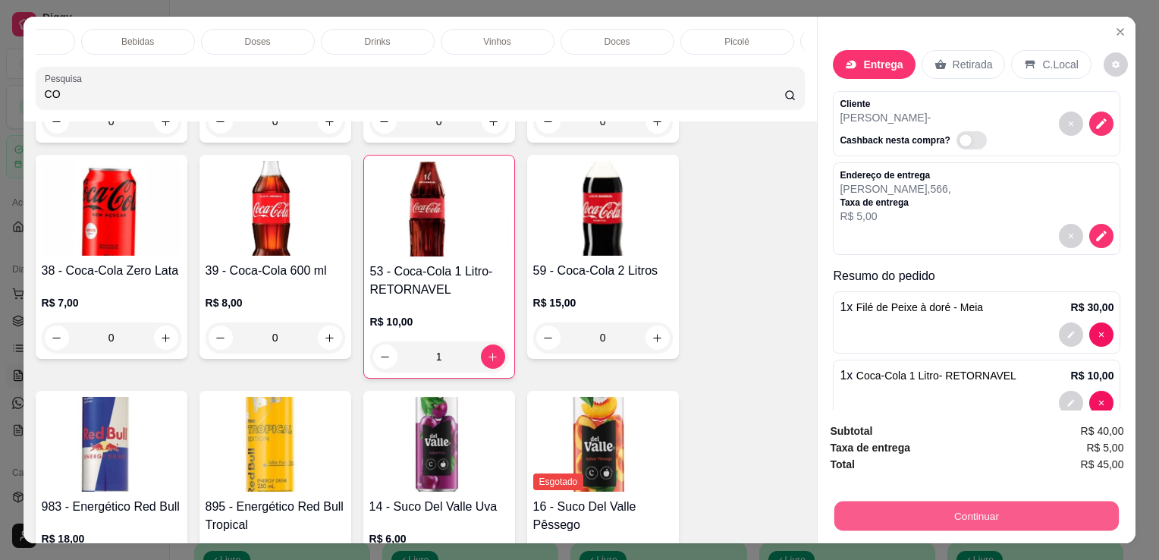
click at [916, 501] on button "Continuar" at bounding box center [976, 516] width 284 height 30
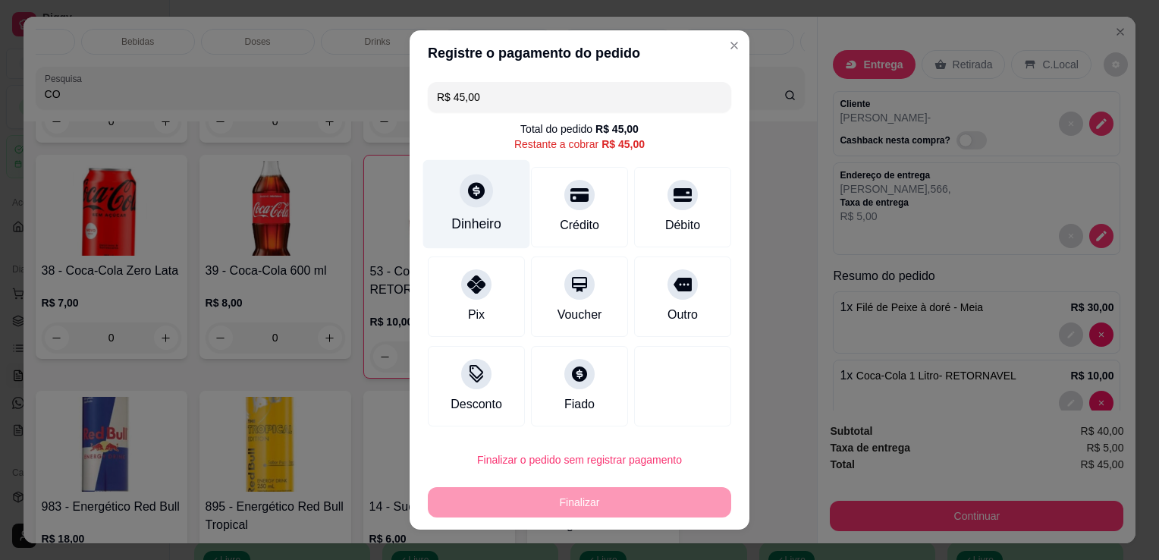
click at [461, 215] on div "Dinheiro" at bounding box center [476, 224] width 50 height 20
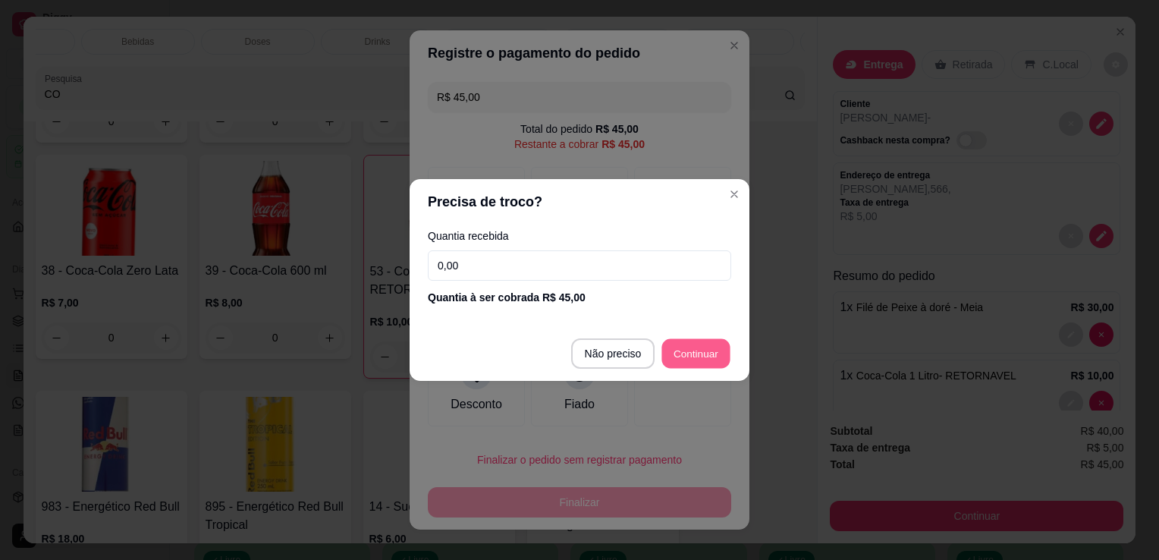
type input "R$ 0,00"
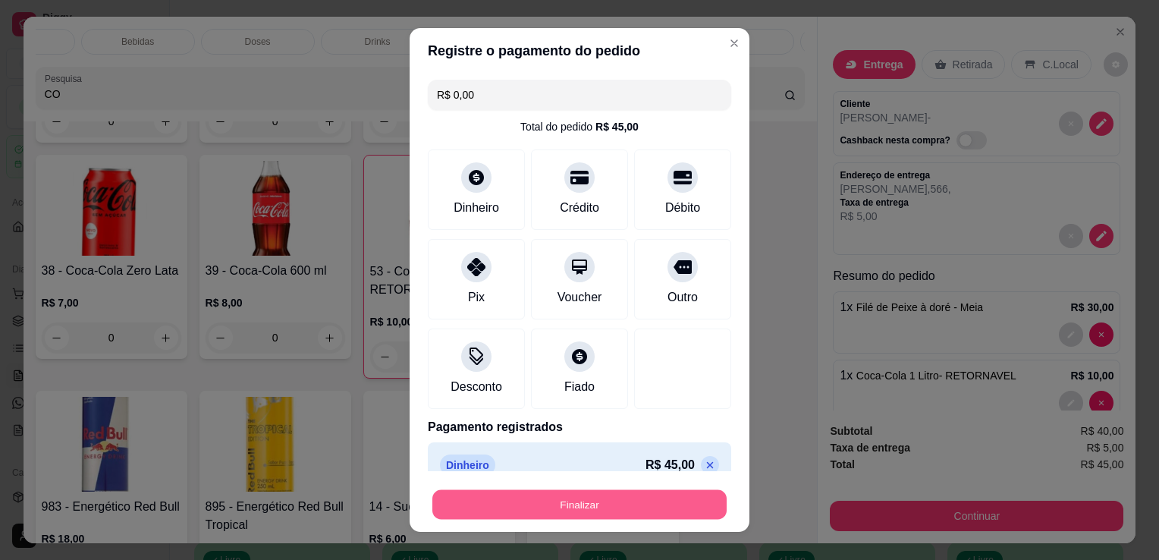
click at [654, 496] on button "Finalizar" at bounding box center [579, 505] width 294 height 30
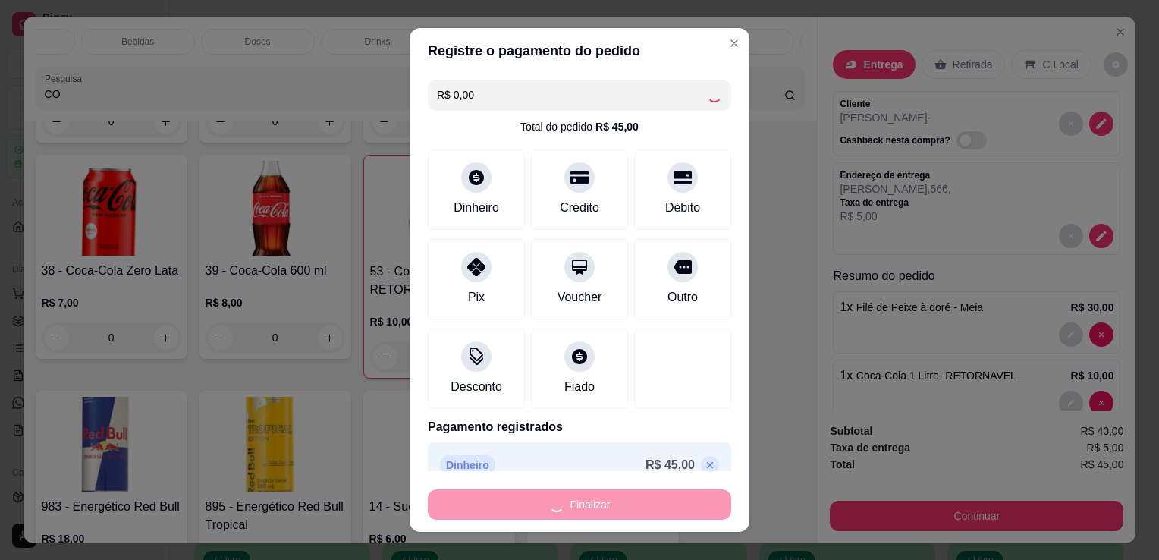
type input "0"
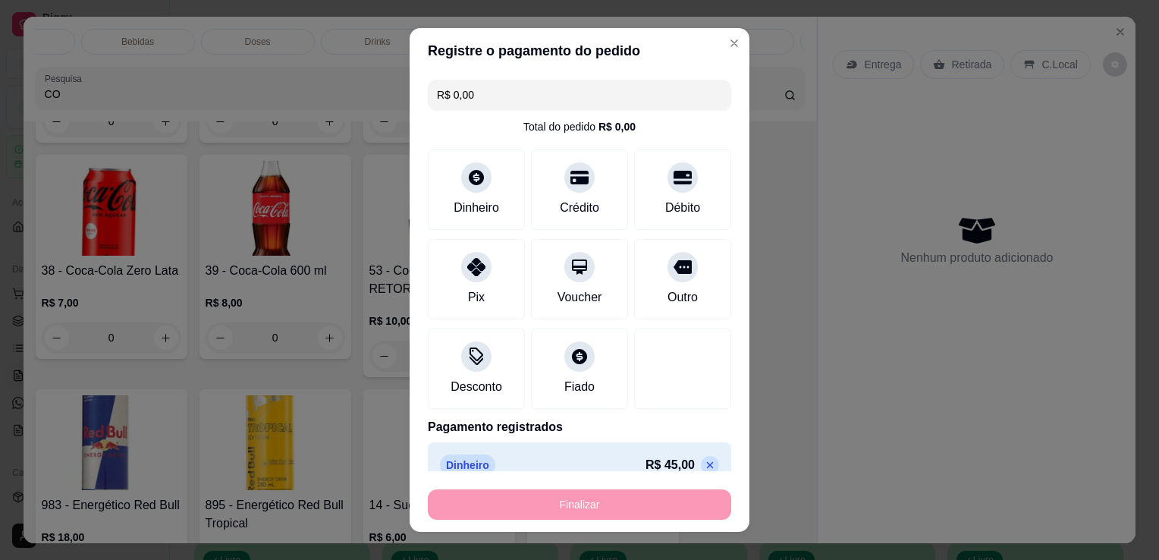
type input "-R$ 45,00"
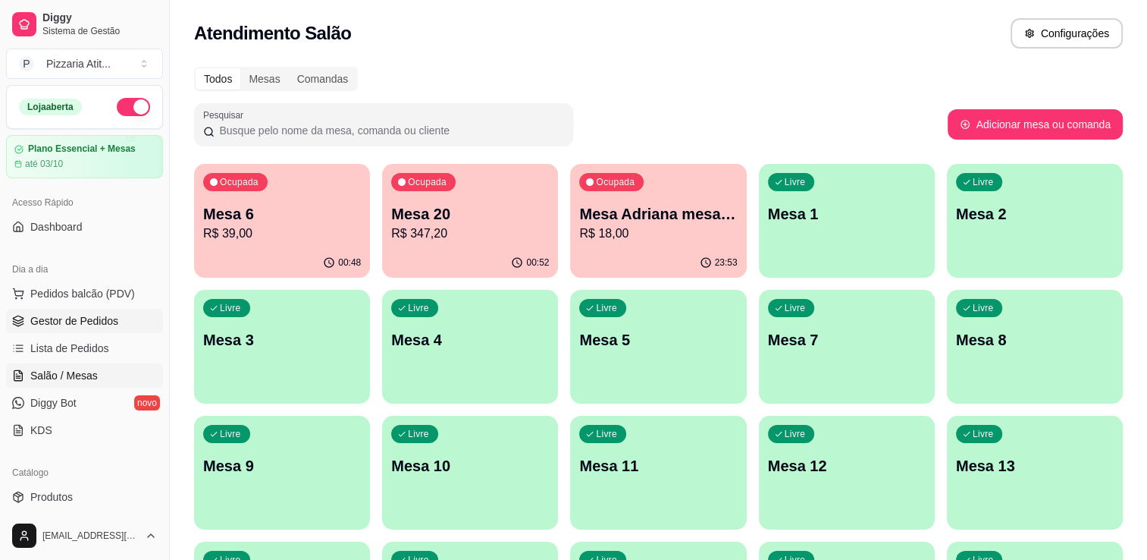
click at [89, 309] on link "Gestor de Pedidos" at bounding box center [84, 321] width 157 height 24
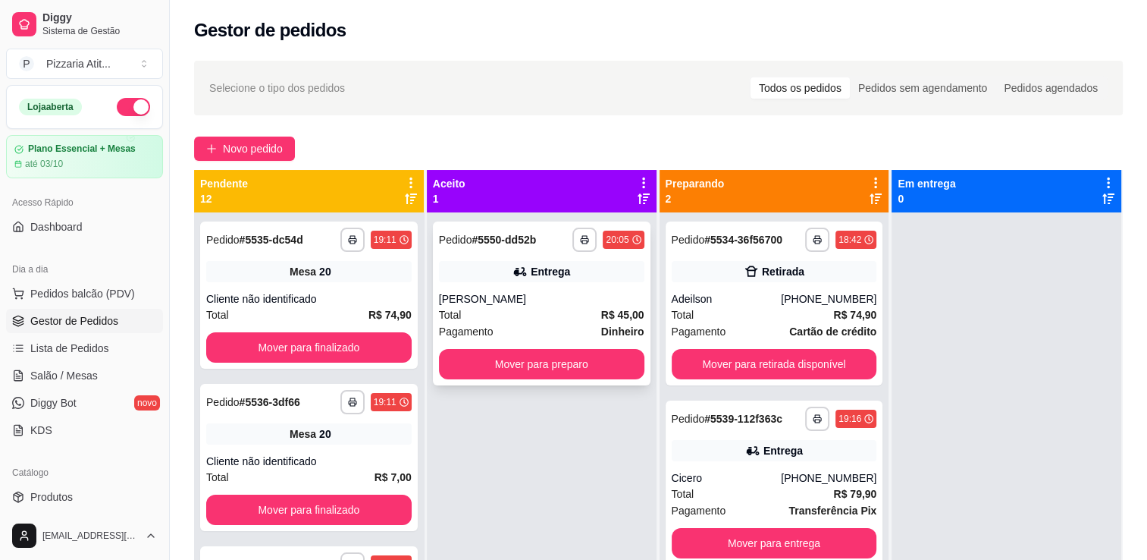
click at [513, 327] on div "Pagamento Dinheiro" at bounding box center [542, 331] width 206 height 17
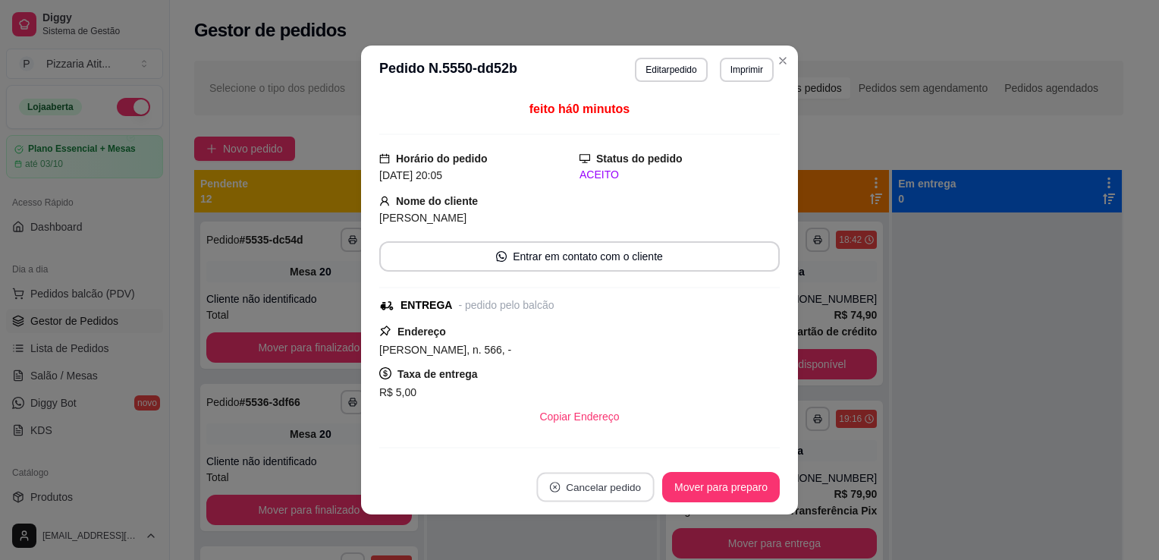
click at [632, 488] on button "Cancelar pedido" at bounding box center [595, 487] width 118 height 30
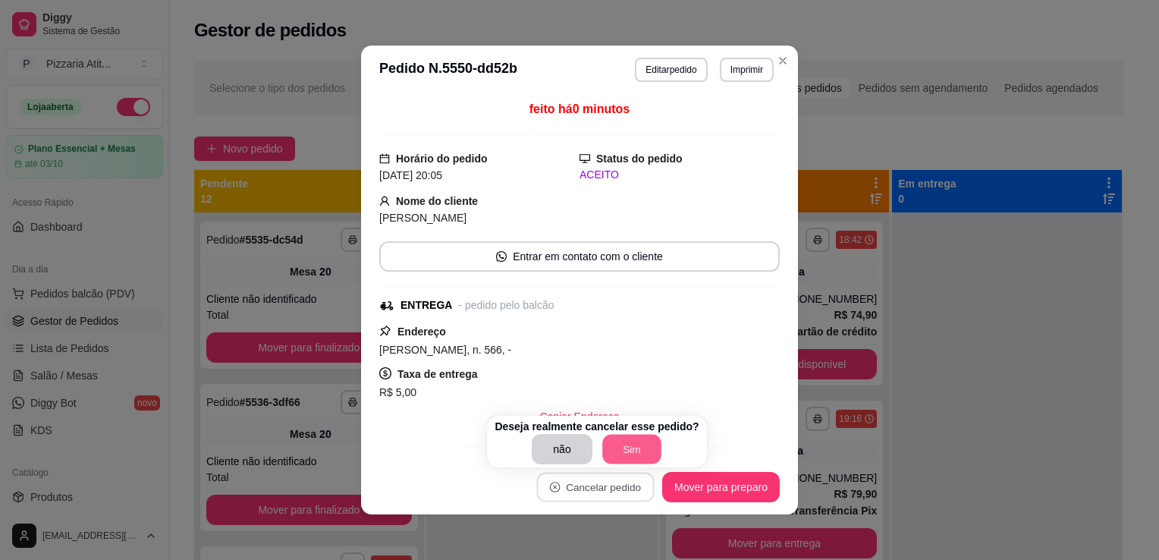
click at [636, 450] on button "Sim" at bounding box center [631, 450] width 59 height 30
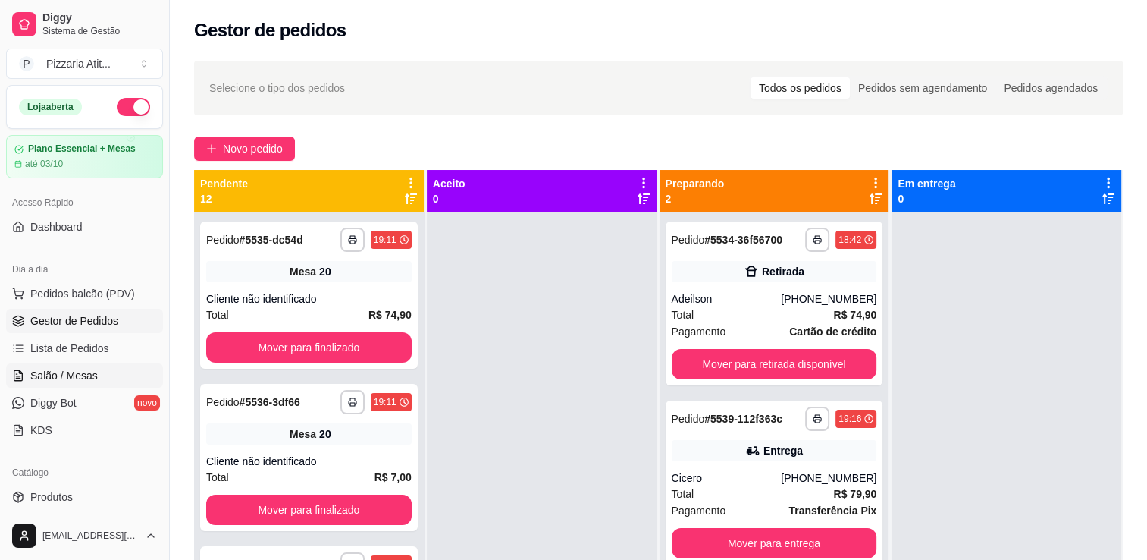
click at [74, 366] on link "Salão / Mesas" at bounding box center [84, 375] width 157 height 24
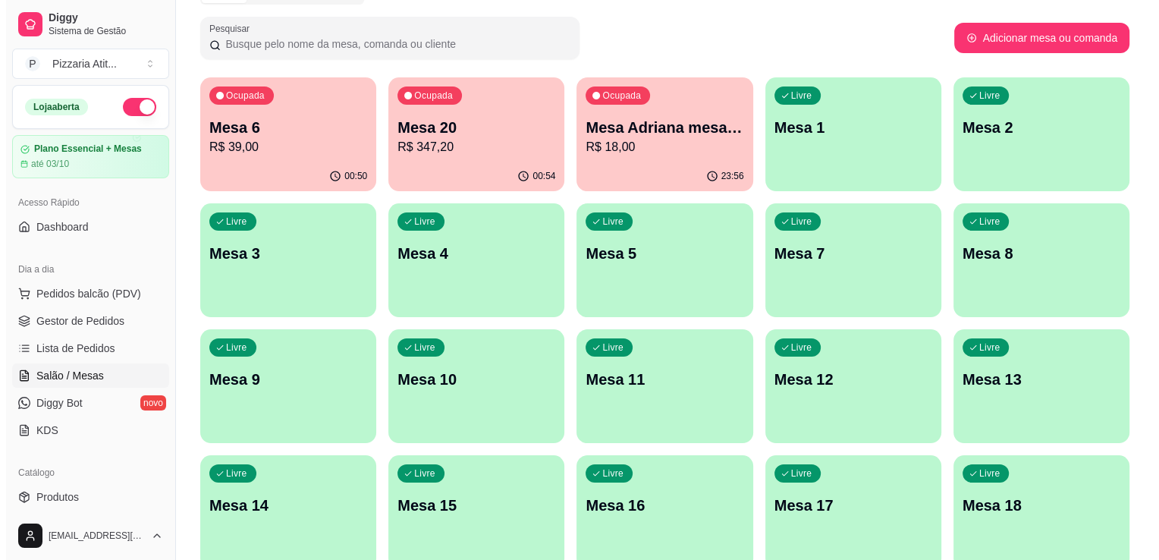
scroll to position [78, 0]
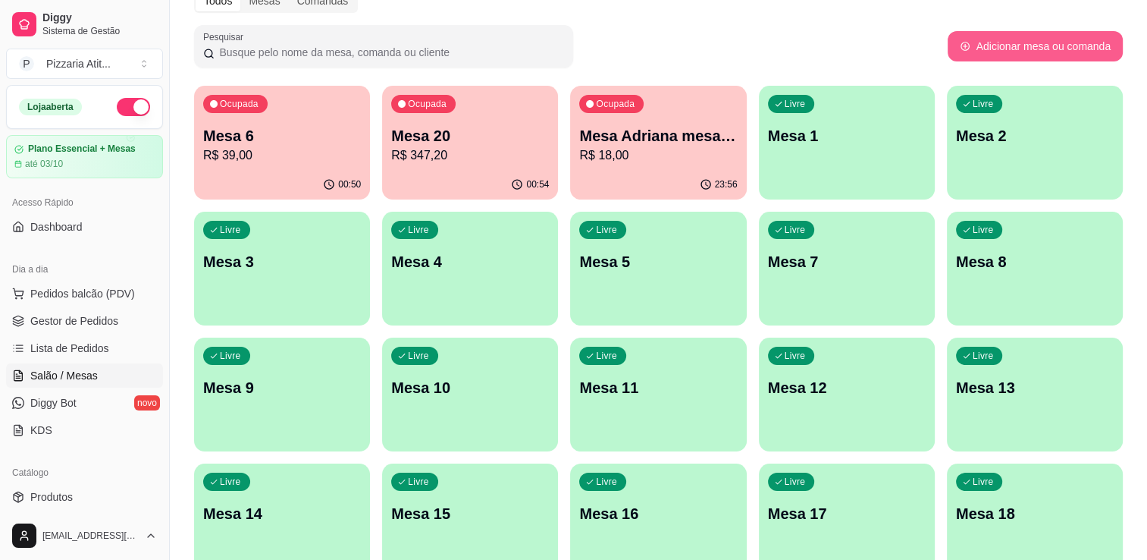
click at [1022, 33] on button "Adicionar mesa ou comanda" at bounding box center [1035, 46] width 175 height 30
select select "TABLE"
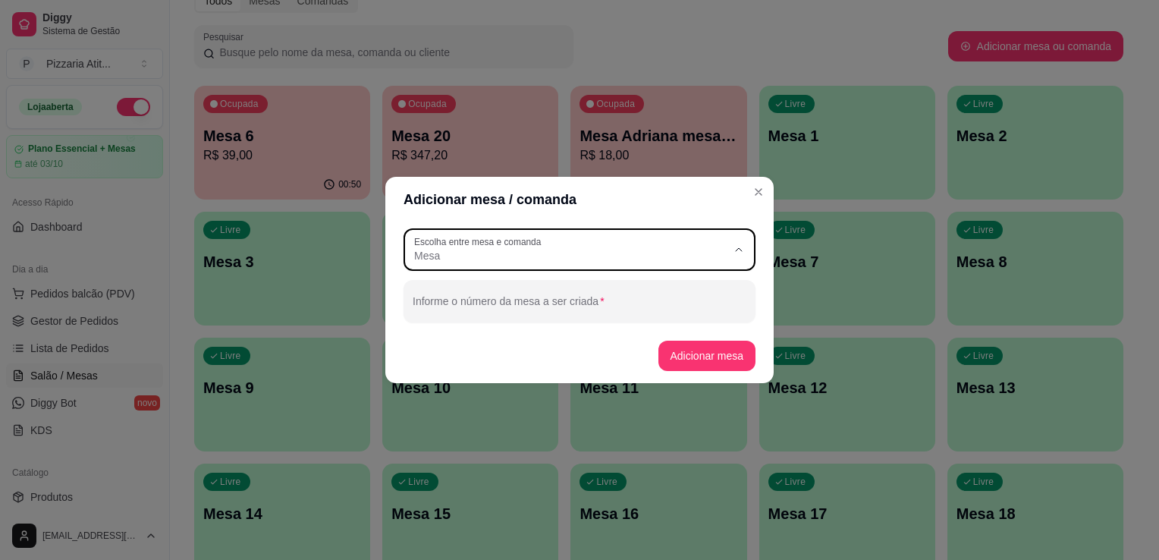
click at [744, 250] on icon "button" at bounding box center [739, 249] width 12 height 12
click at [680, 318] on span "Comanda" at bounding box center [572, 316] width 300 height 14
type input "CARD"
select select "CARD"
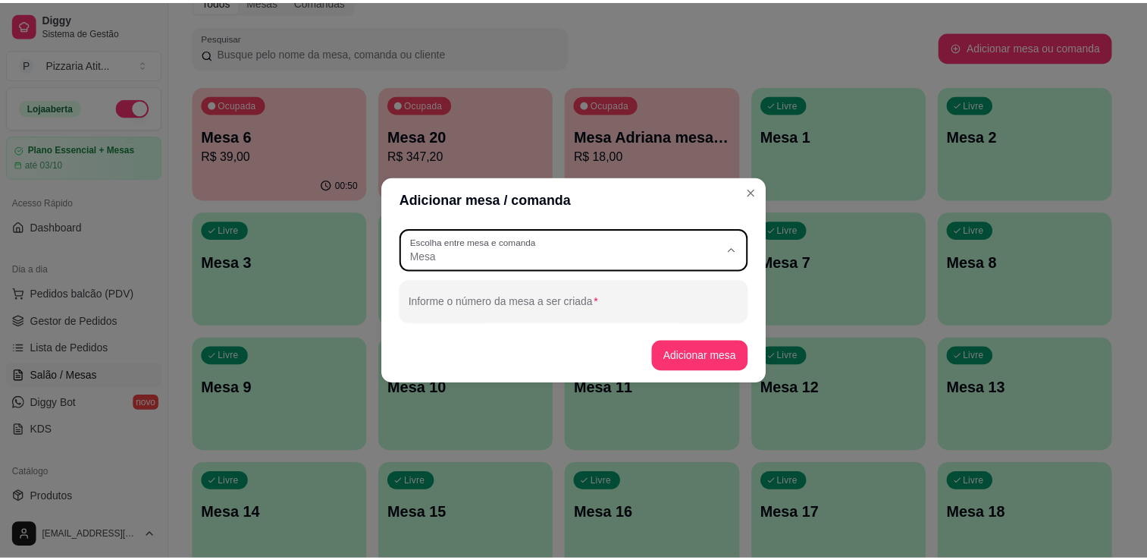
scroll to position [14, 0]
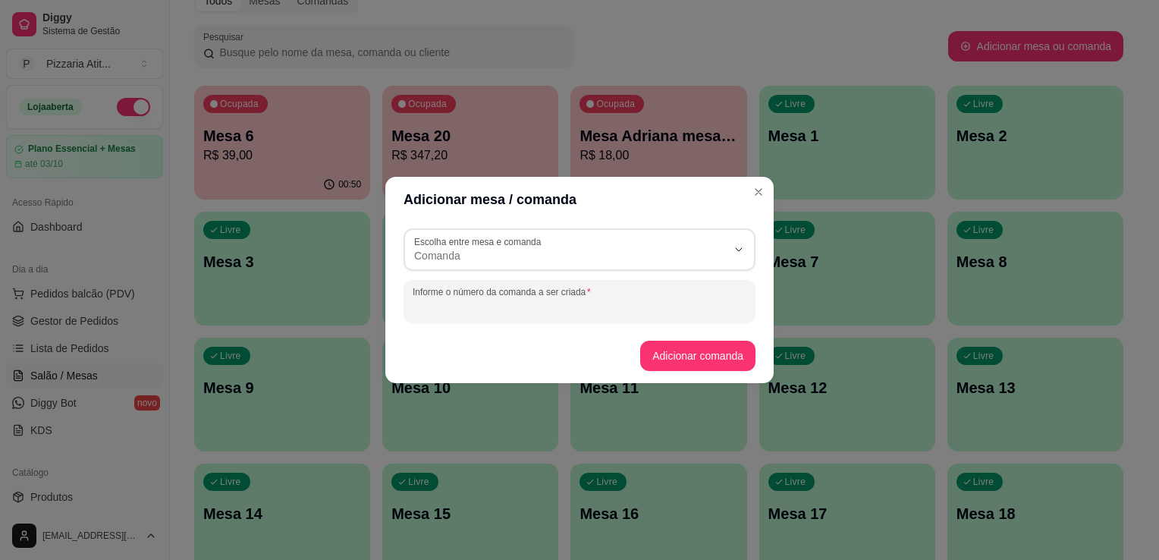
click at [679, 314] on input "Informe o número da comanda a ser criada" at bounding box center [580, 307] width 334 height 15
type input "[PERSON_NAME]"
click at [694, 356] on button "Adicionar comanda" at bounding box center [697, 356] width 111 height 30
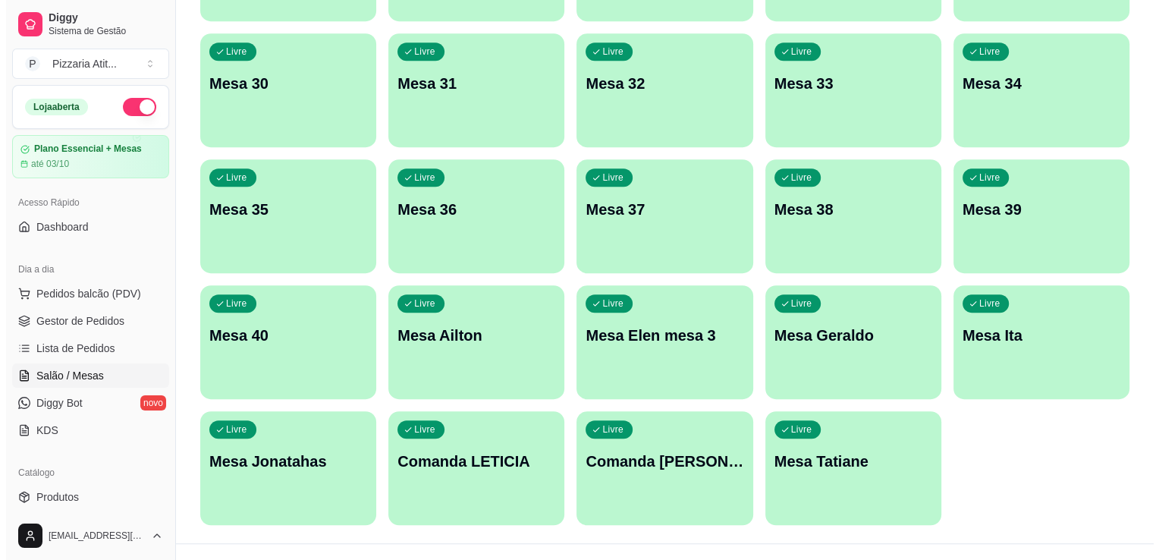
scroll to position [887, 0]
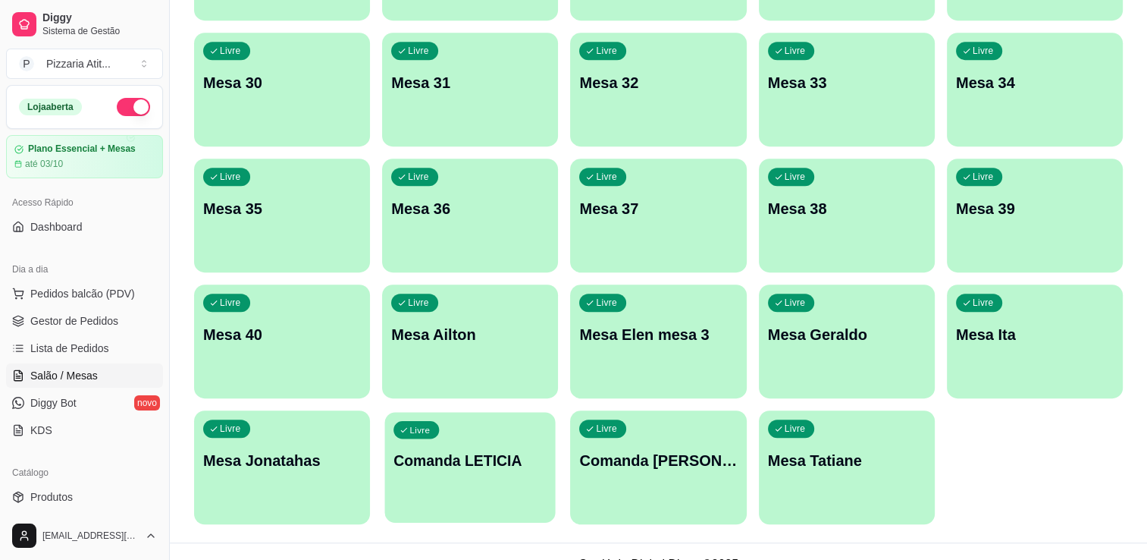
click at [434, 481] on div "Livre Comanda LETICIA" at bounding box center [470, 458] width 171 height 93
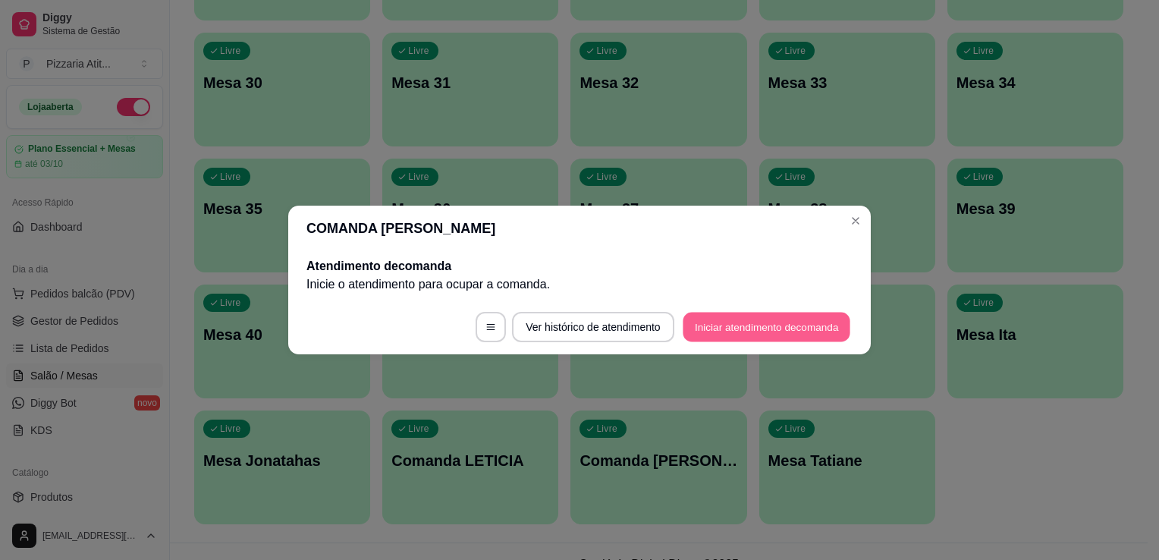
click at [724, 330] on button "Iniciar atendimento de comanda" at bounding box center [767, 327] width 168 height 30
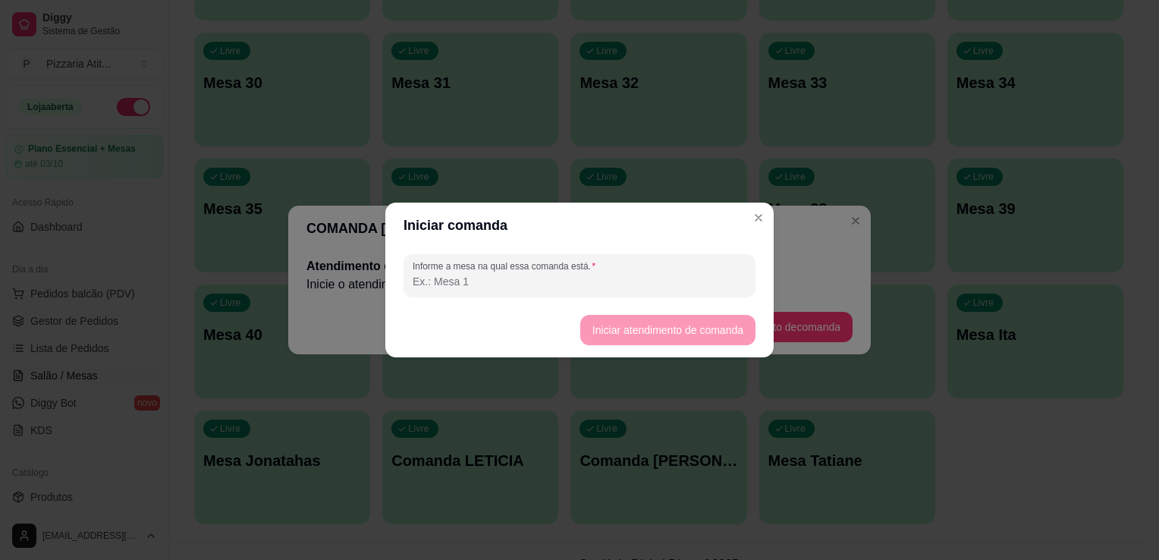
click at [649, 287] on input "Informe a mesa na qual essa comanda está." at bounding box center [580, 281] width 334 height 15
type input "0"
click at [664, 329] on button "Iniciar atendimento de comanda" at bounding box center [667, 330] width 170 height 30
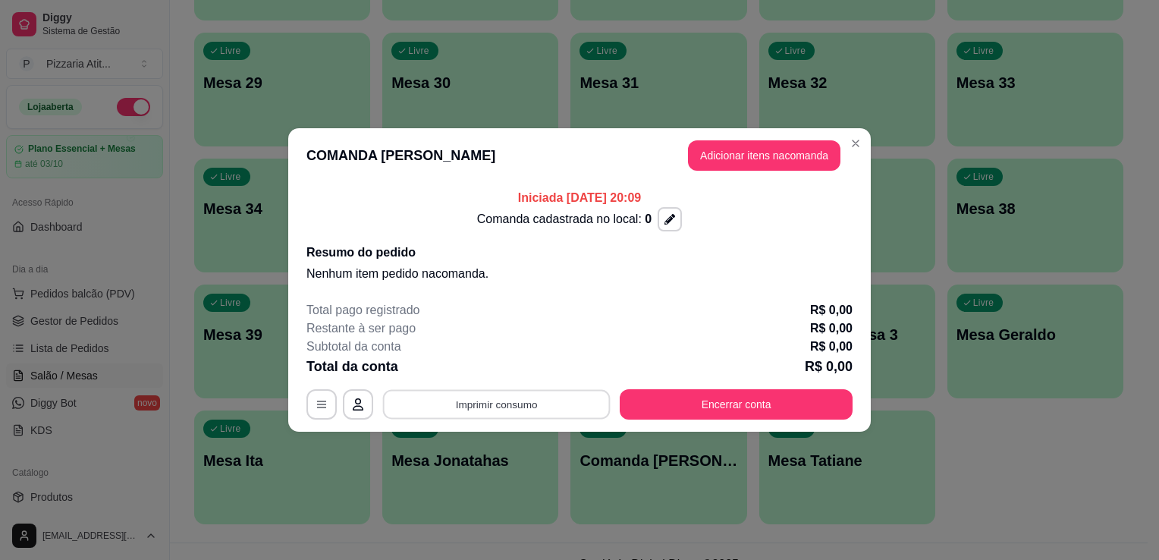
click at [572, 409] on button "Imprimir consumo" at bounding box center [497, 405] width 228 height 30
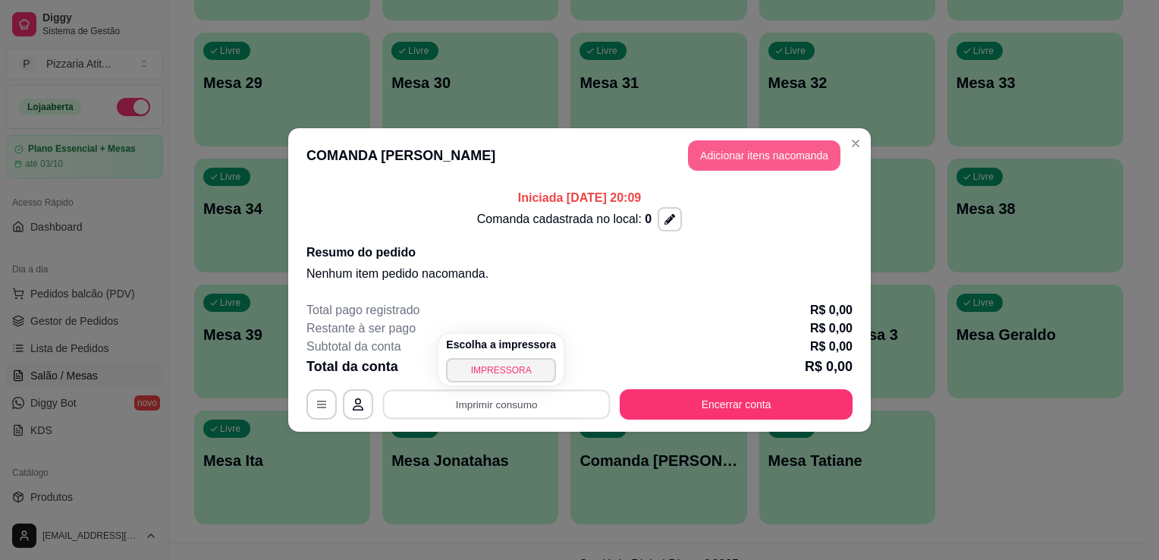
click at [785, 155] on section "COMANDA LETICIA Adicionar itens na comanda Iniciada [DATE] 20:09 Comanda cadast…" at bounding box center [579, 279] width 582 height 303
click at [785, 155] on button "Adicionar itens na comanda" at bounding box center [764, 156] width 148 height 30
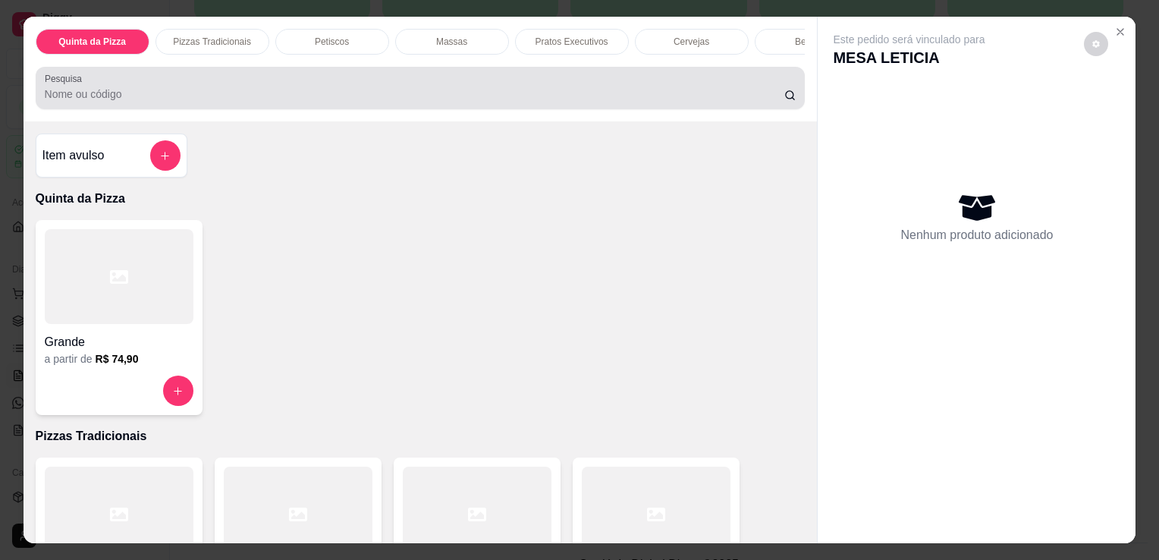
click at [711, 109] on div "Pesquisa" at bounding box center [421, 88] width 770 height 42
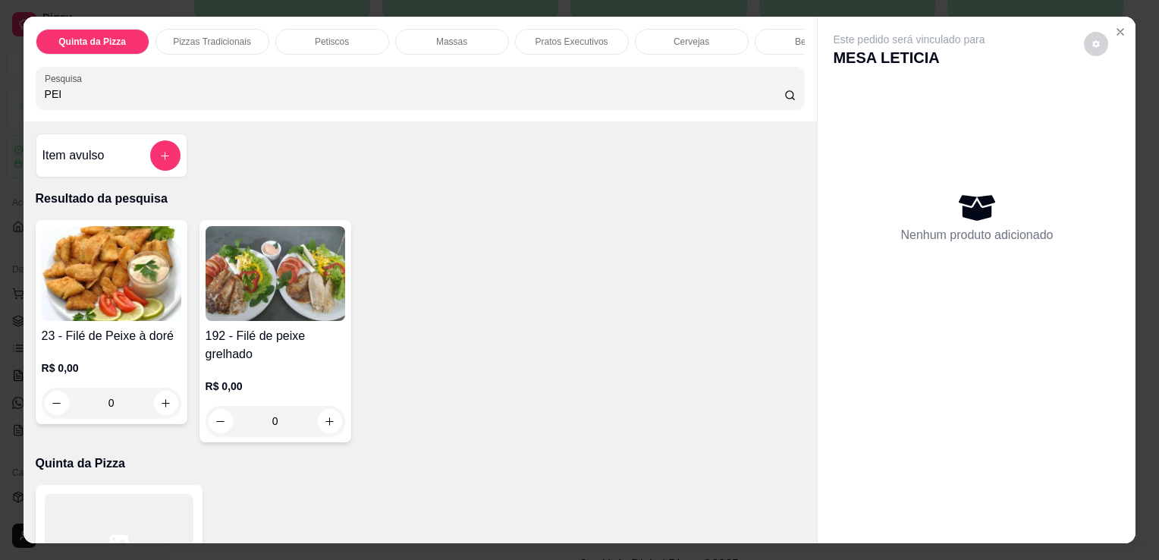
type input "PEI"
click at [124, 312] on img at bounding box center [112, 273] width 140 height 95
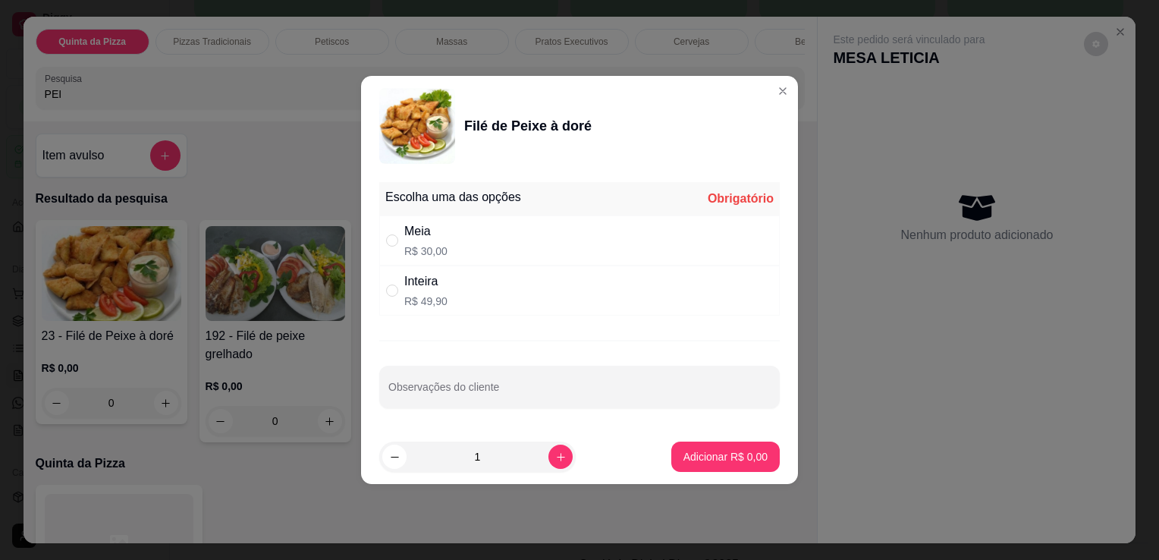
click at [479, 251] on div "Meia R$ 30,00" at bounding box center [579, 240] width 400 height 50
radio input "true"
click at [679, 457] on p "Adicionar R$ 30,00" at bounding box center [723, 456] width 88 height 14
type input "1"
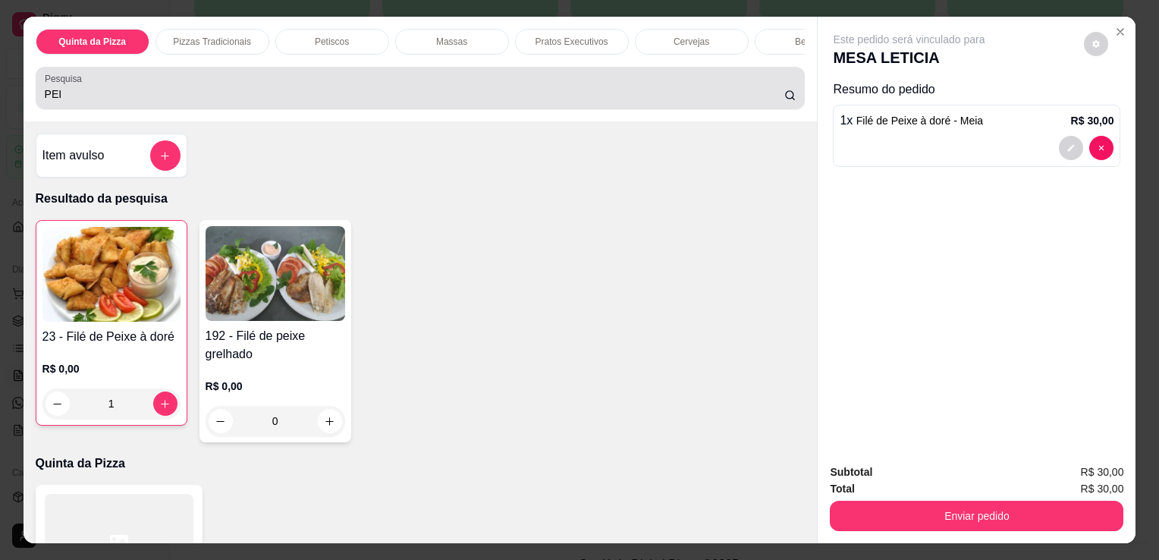
click at [501, 80] on div "PEI" at bounding box center [421, 88] width 752 height 30
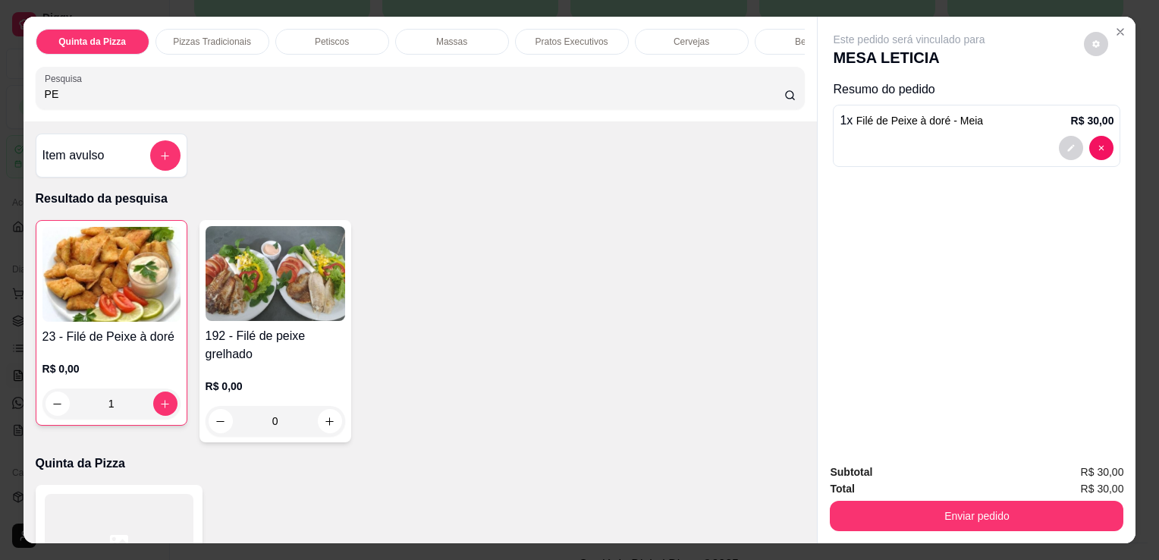
type input "P"
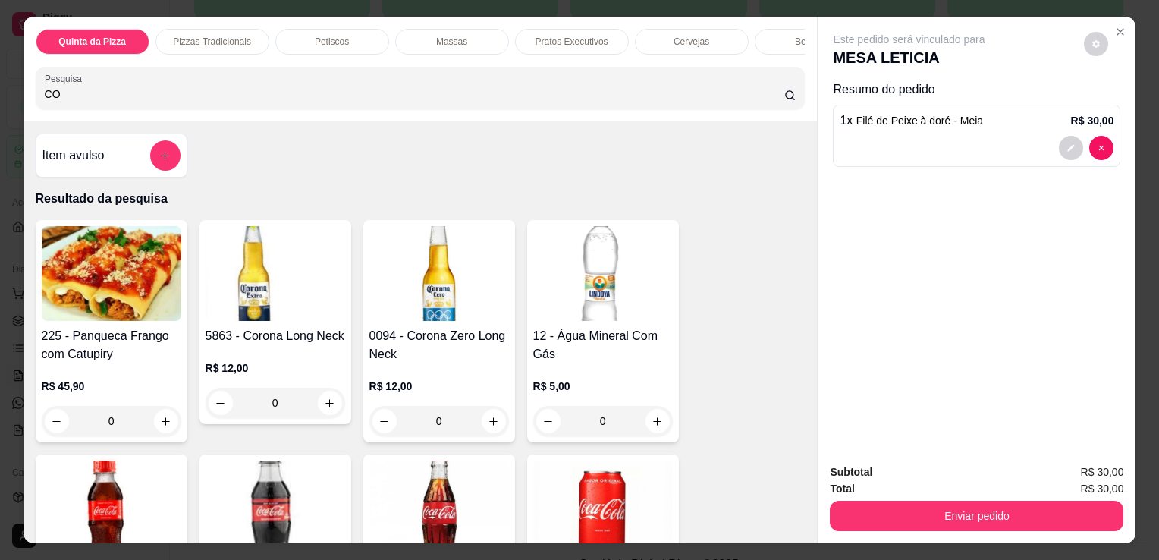
type input "CO"
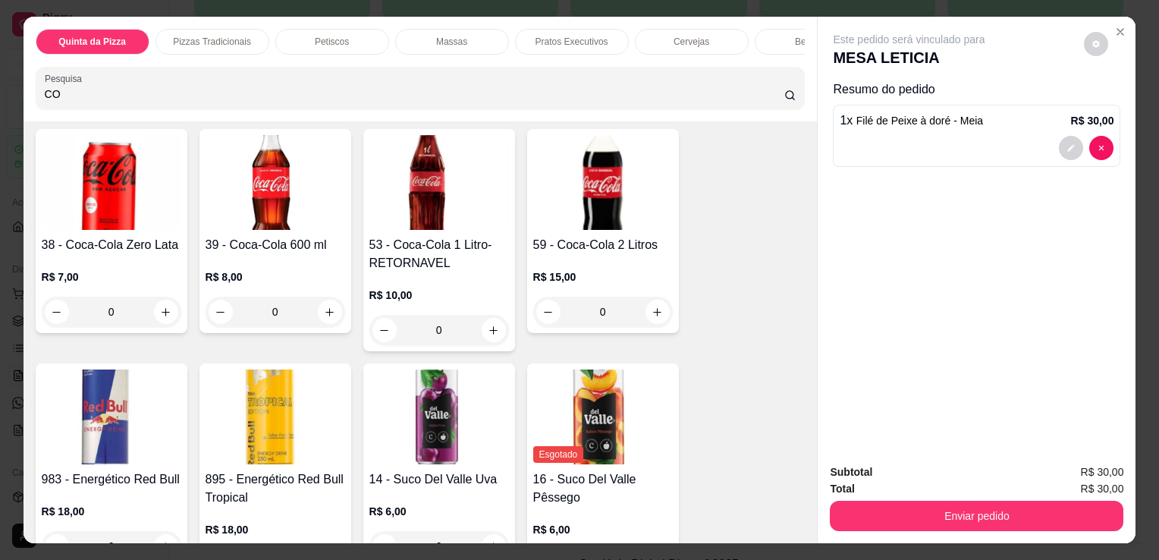
scroll to position [361, 0]
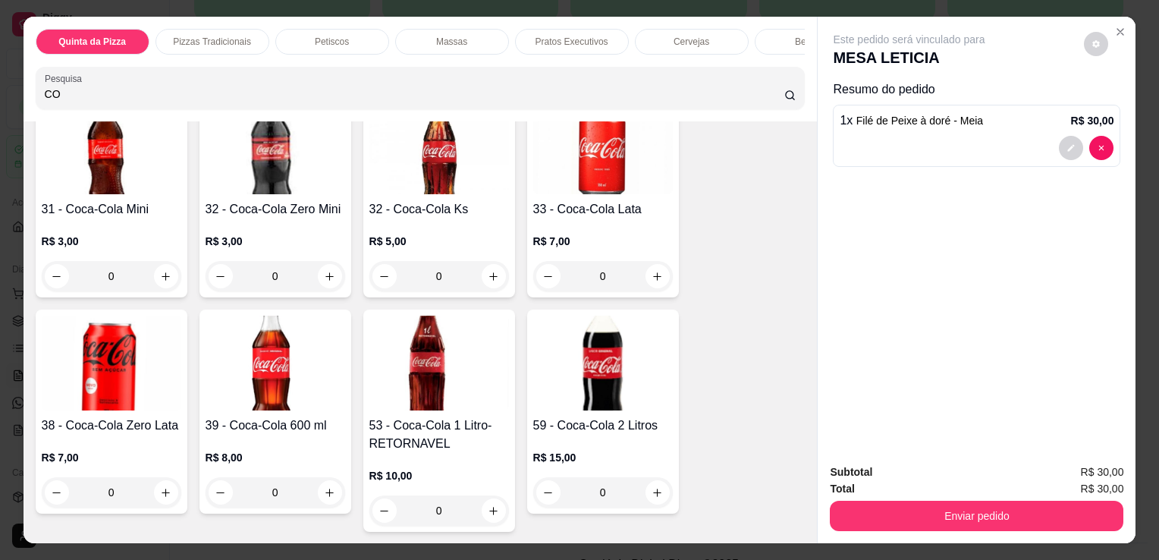
click at [413, 341] on img at bounding box center [439, 362] width 140 height 95
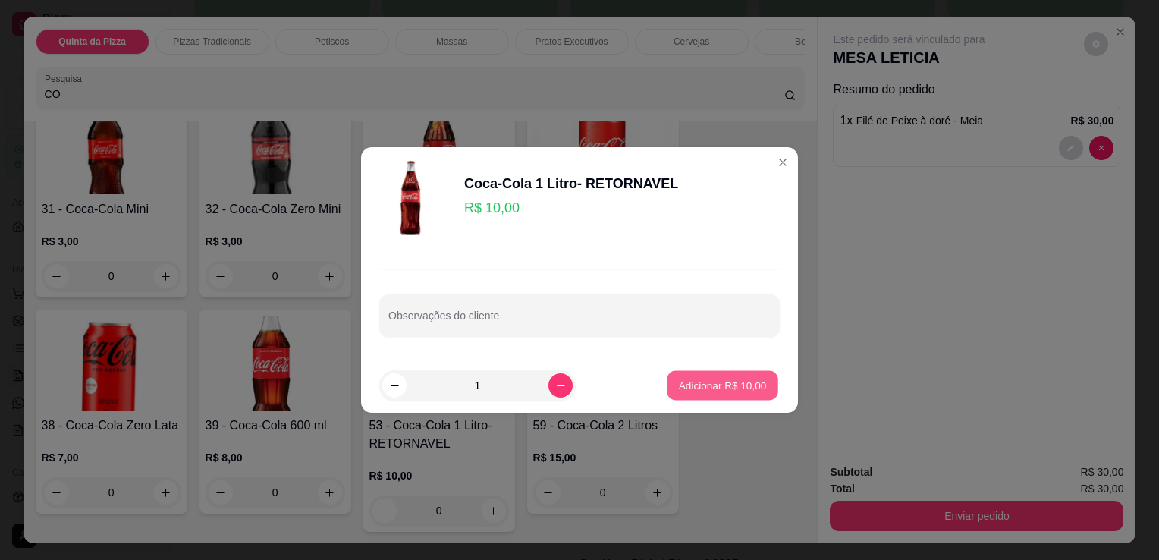
click at [720, 394] on button "Adicionar R$ 10,00" at bounding box center [722, 386] width 111 height 30
type input "1"
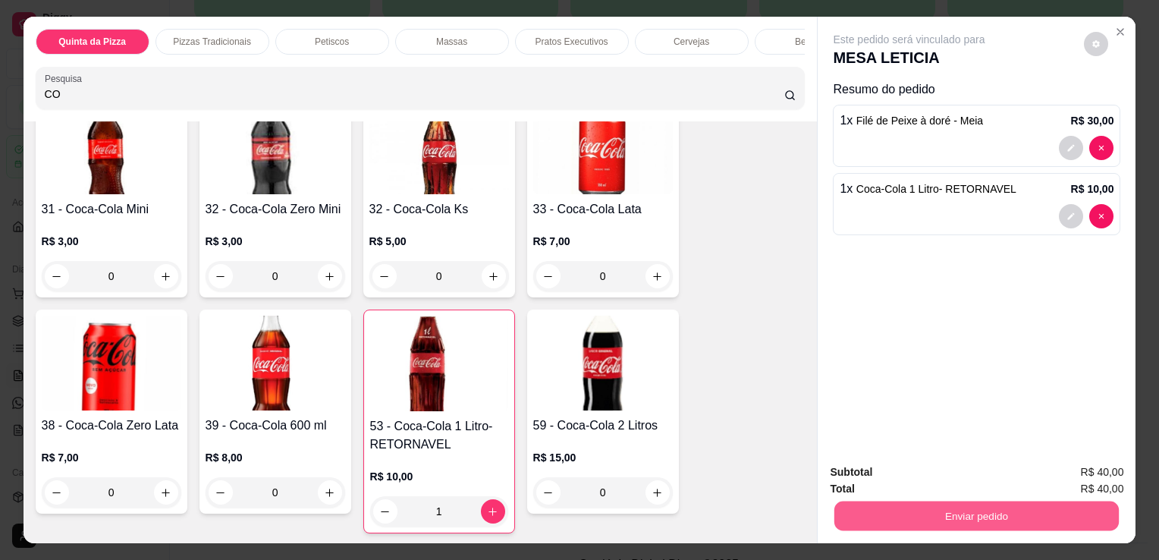
click at [909, 501] on button "Enviar pedido" at bounding box center [976, 516] width 284 height 30
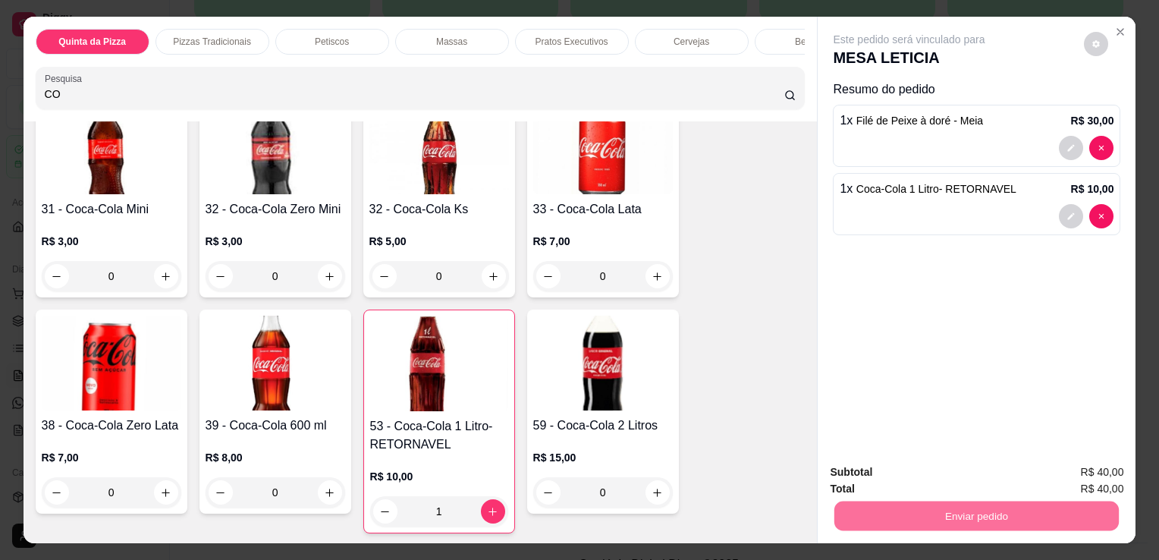
click at [890, 481] on button "Não registrar e enviar pedido" at bounding box center [926, 473] width 153 height 28
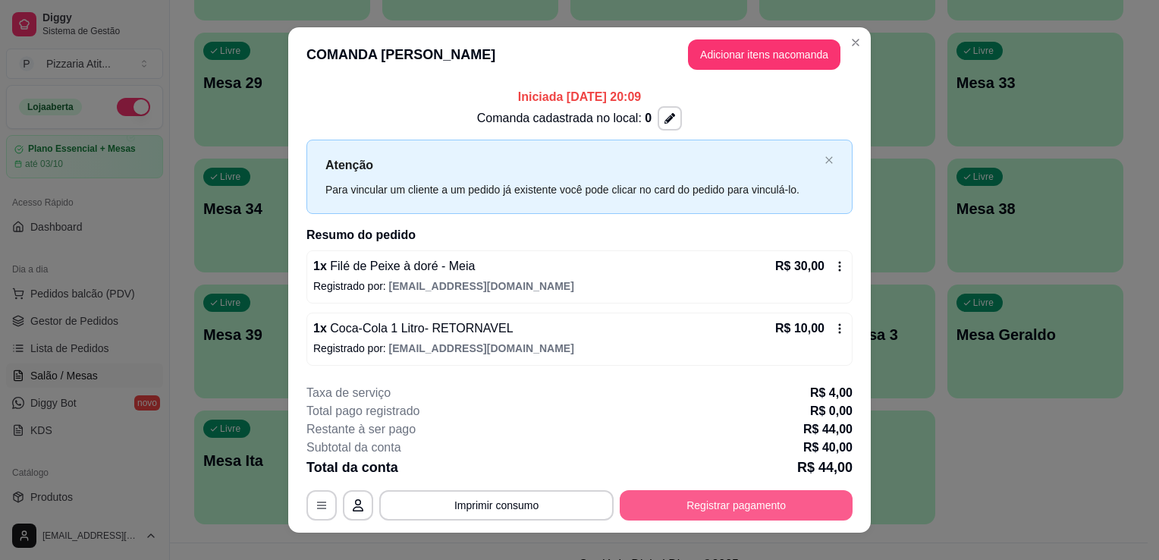
click at [727, 499] on button "Registrar pagamento" at bounding box center [736, 505] width 233 height 30
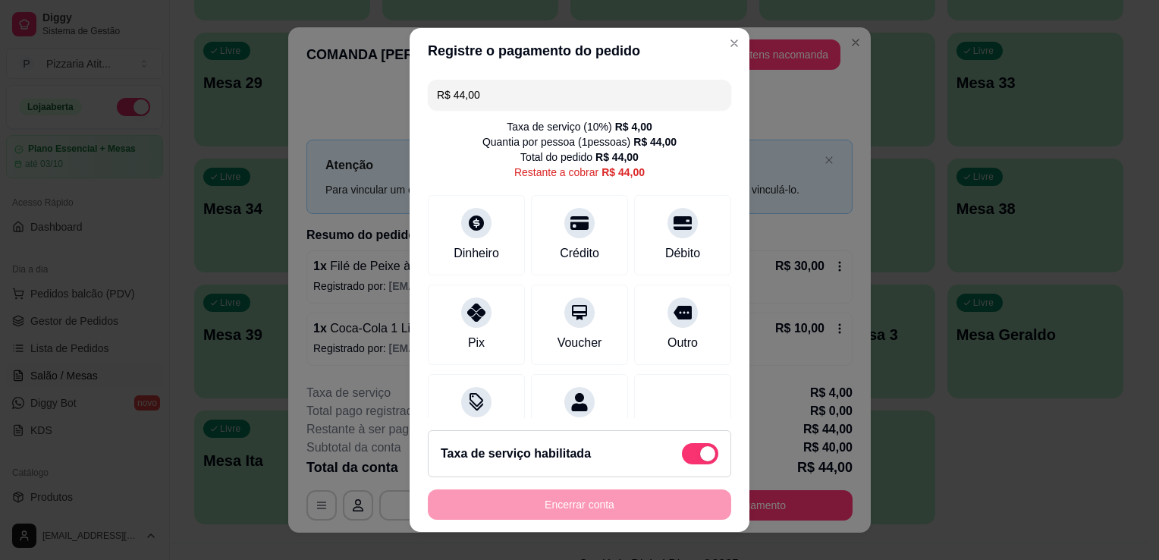
scroll to position [58, 0]
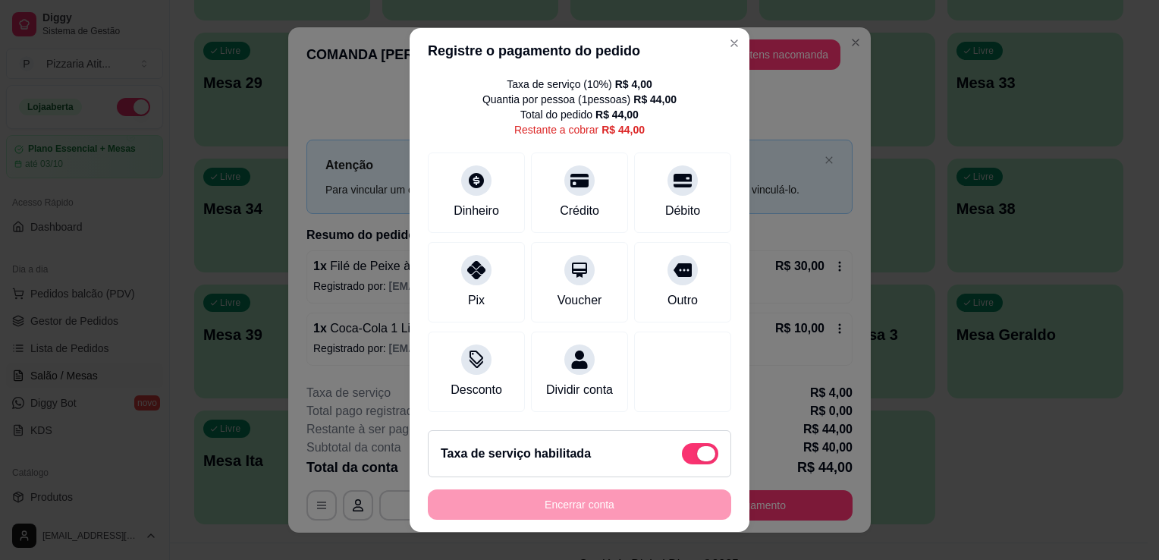
click at [682, 460] on span at bounding box center [700, 453] width 36 height 21
click at [681, 460] on input "checkbox" at bounding box center [686, 462] width 10 height 10
checkbox input "true"
type input "R$ 40,00"
checkbox input "false"
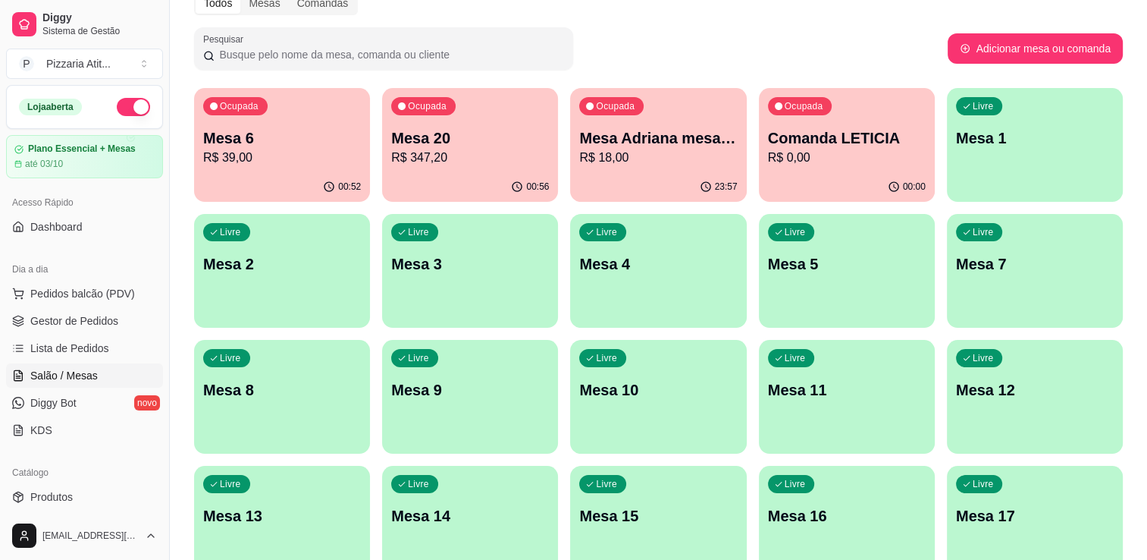
scroll to position [27, 0]
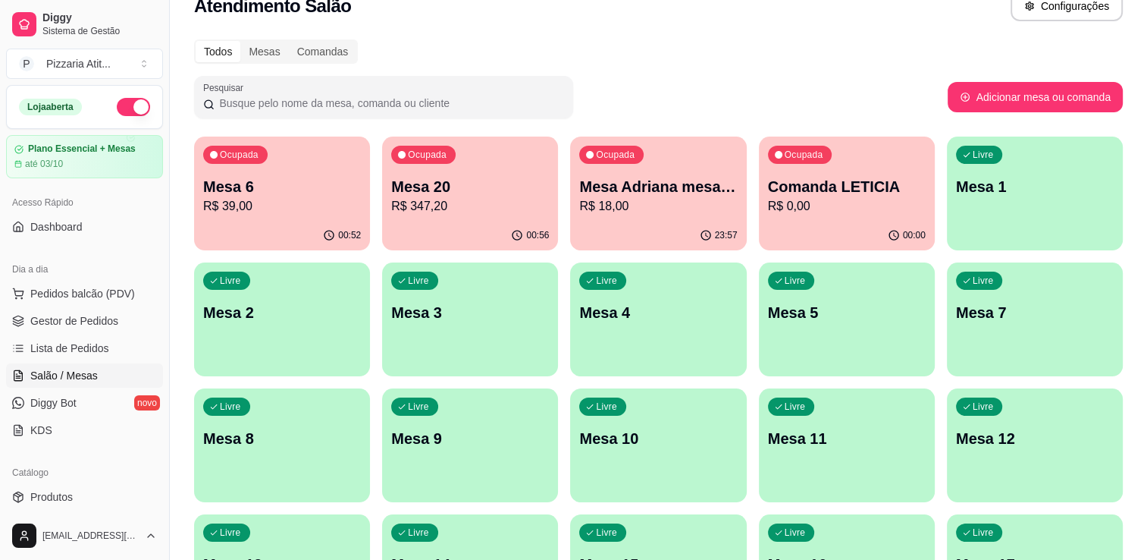
click at [231, 204] on p "R$ 39,00" at bounding box center [282, 206] width 158 height 18
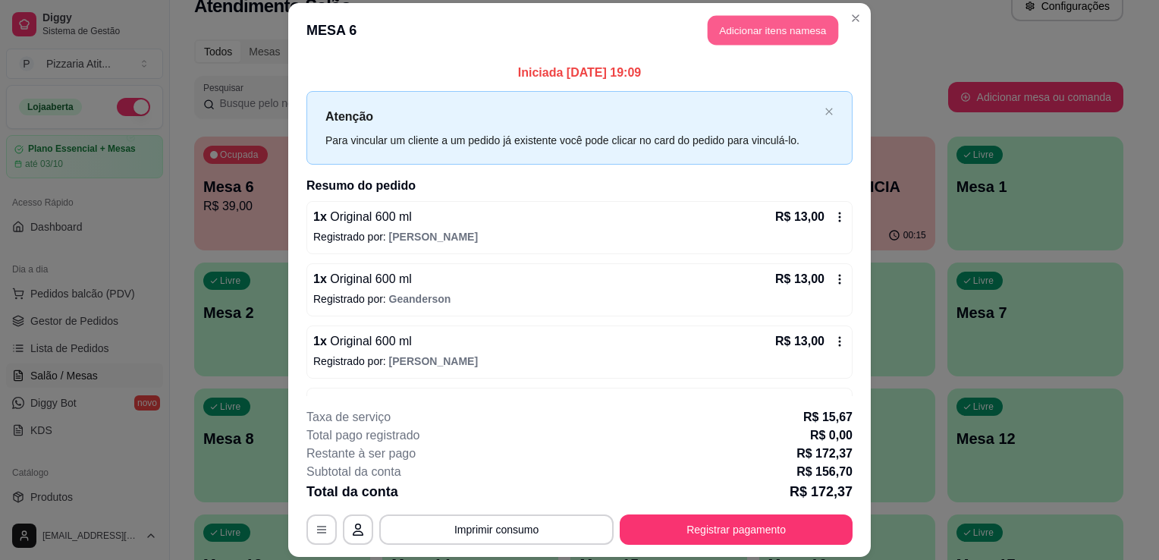
click at [752, 32] on button "Adicionar itens na mesa" at bounding box center [773, 30] width 130 height 30
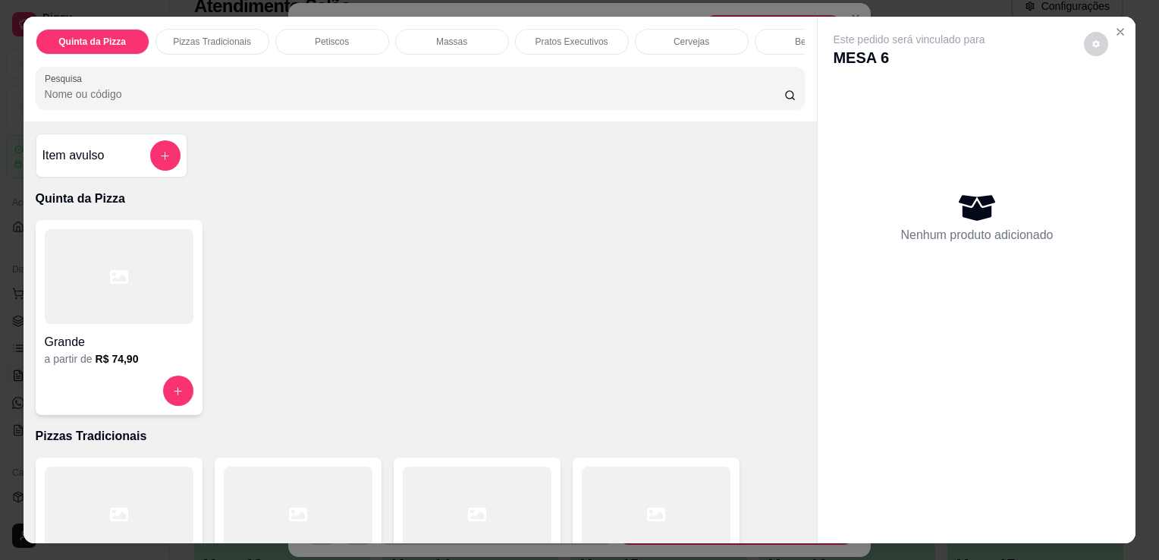
click at [573, 97] on input "Pesquisa" at bounding box center [414, 93] width 739 height 15
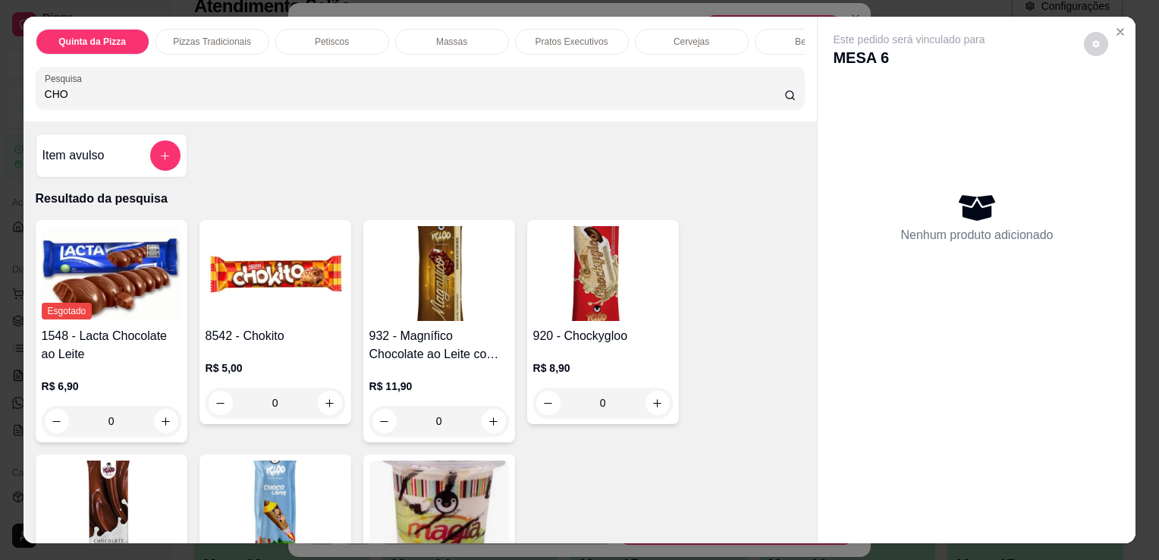
type input "CHO"
click at [300, 486] on img at bounding box center [276, 507] width 140 height 95
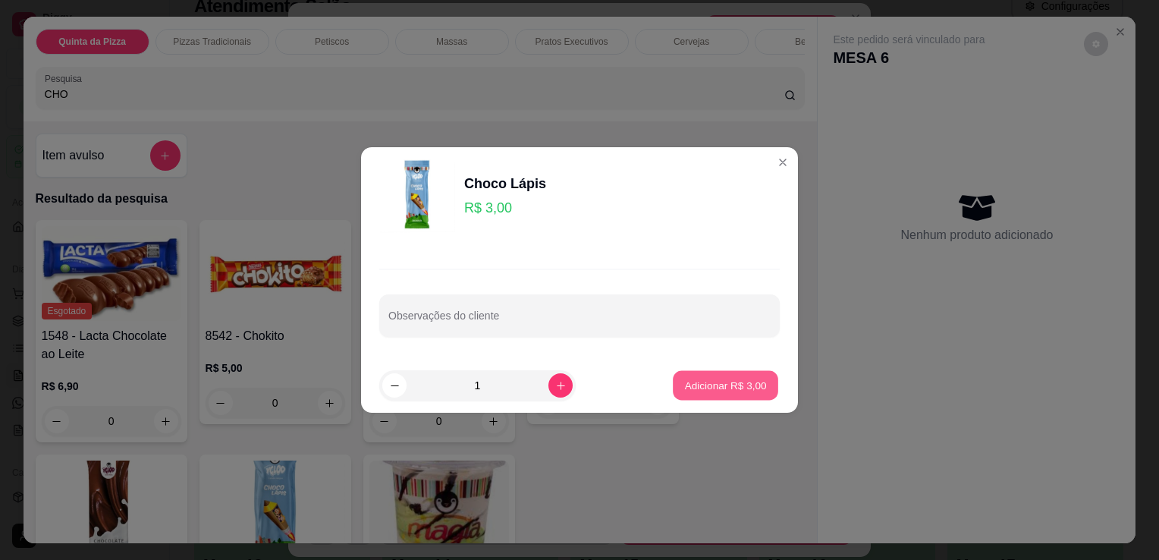
click at [701, 394] on button "Adicionar R$ 3,00" at bounding box center [725, 386] width 105 height 30
type input "1"
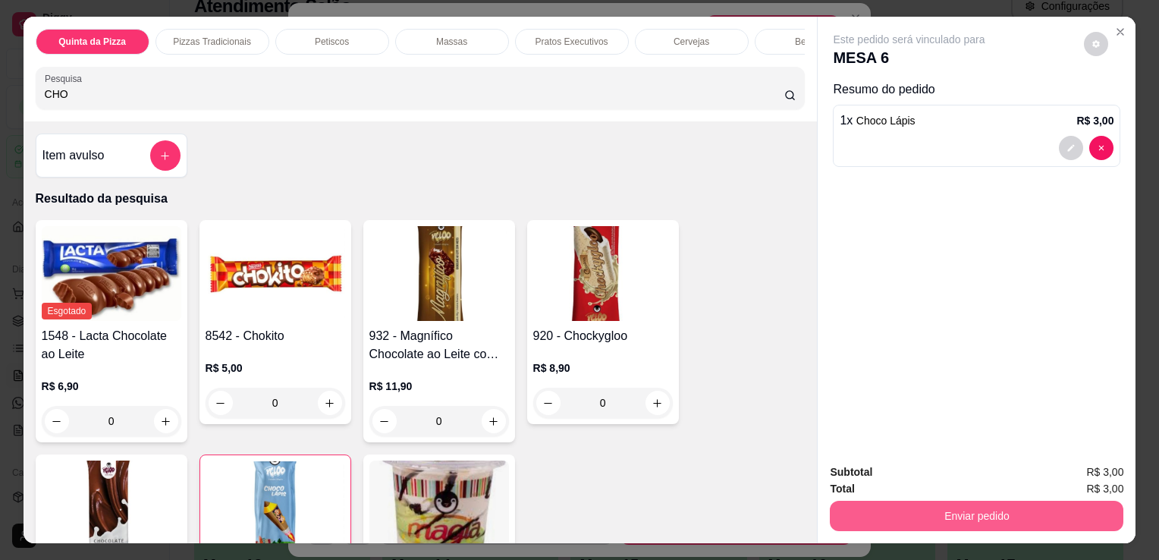
click at [883, 516] on button "Enviar pedido" at bounding box center [976, 516] width 293 height 30
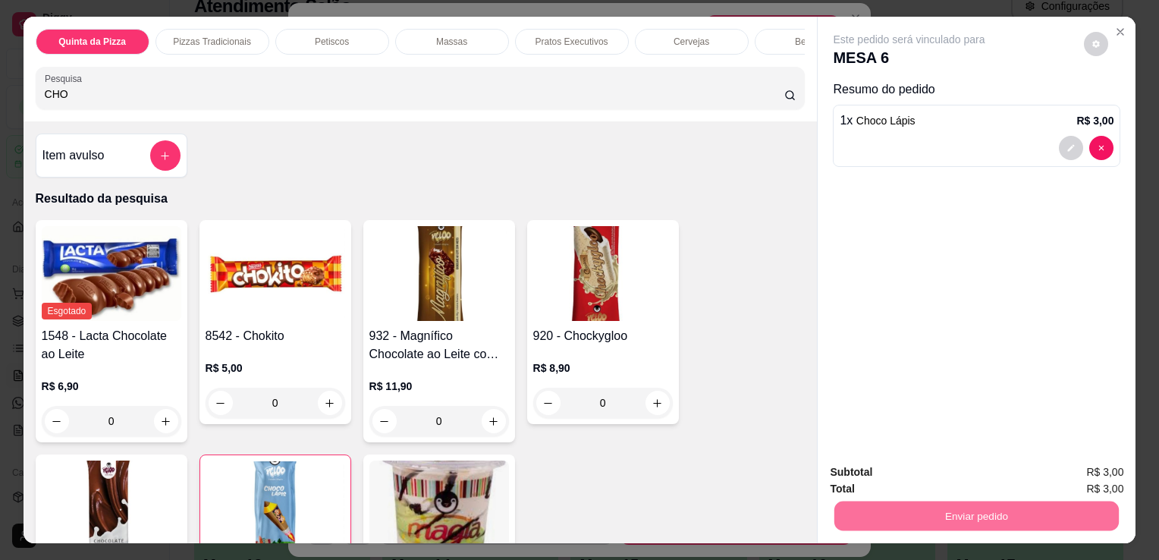
click at [887, 472] on button "Não registrar e enviar pedido" at bounding box center [924, 473] width 159 height 30
